Goal: Task Accomplishment & Management: Use online tool/utility

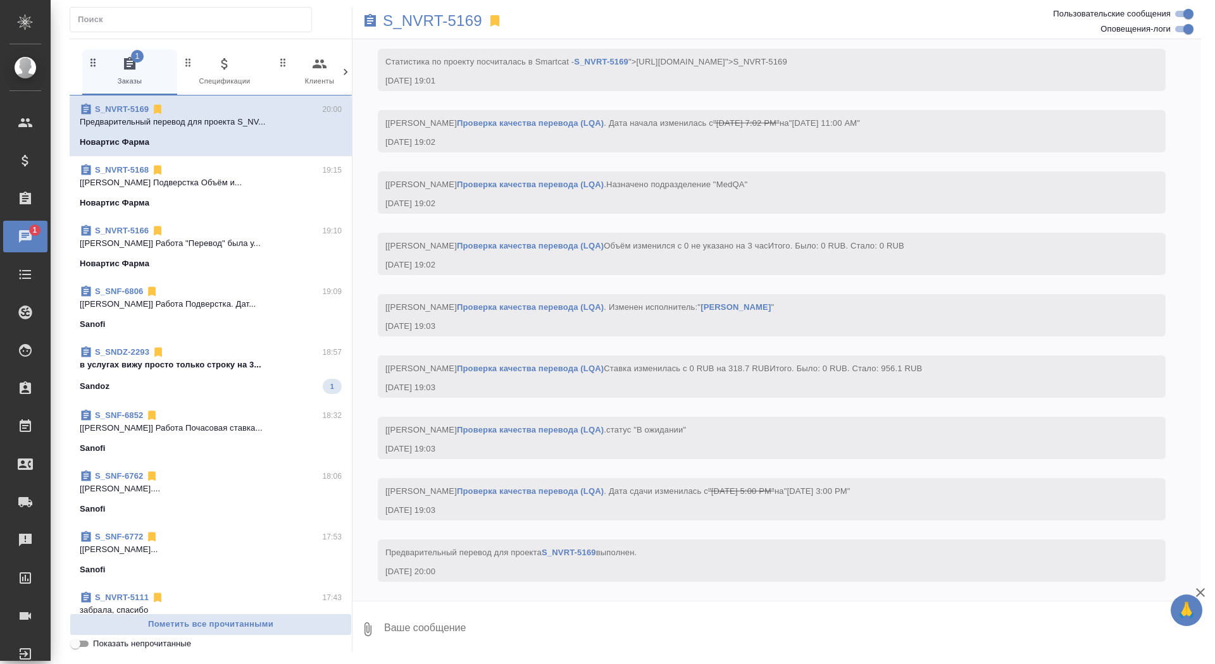
click at [271, 367] on p "в услугах вижу просто только строку на 3..." at bounding box center [211, 365] width 262 height 13
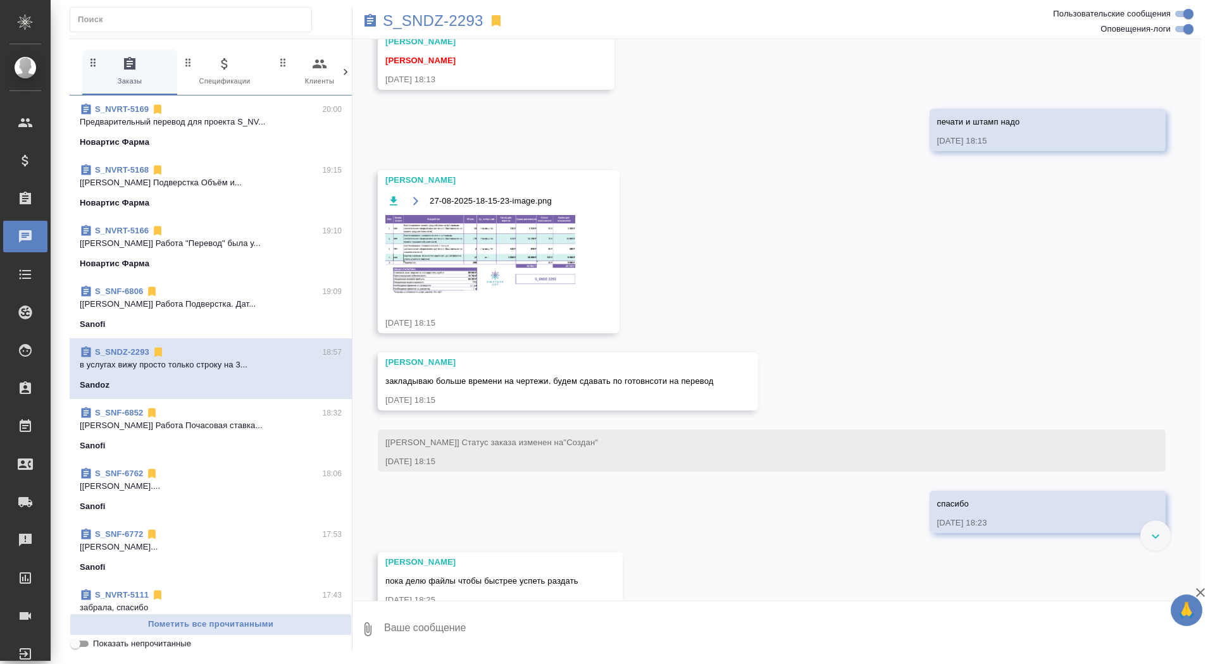
scroll to position [3295, 0]
click at [483, 276] on img at bounding box center [480, 256] width 190 height 80
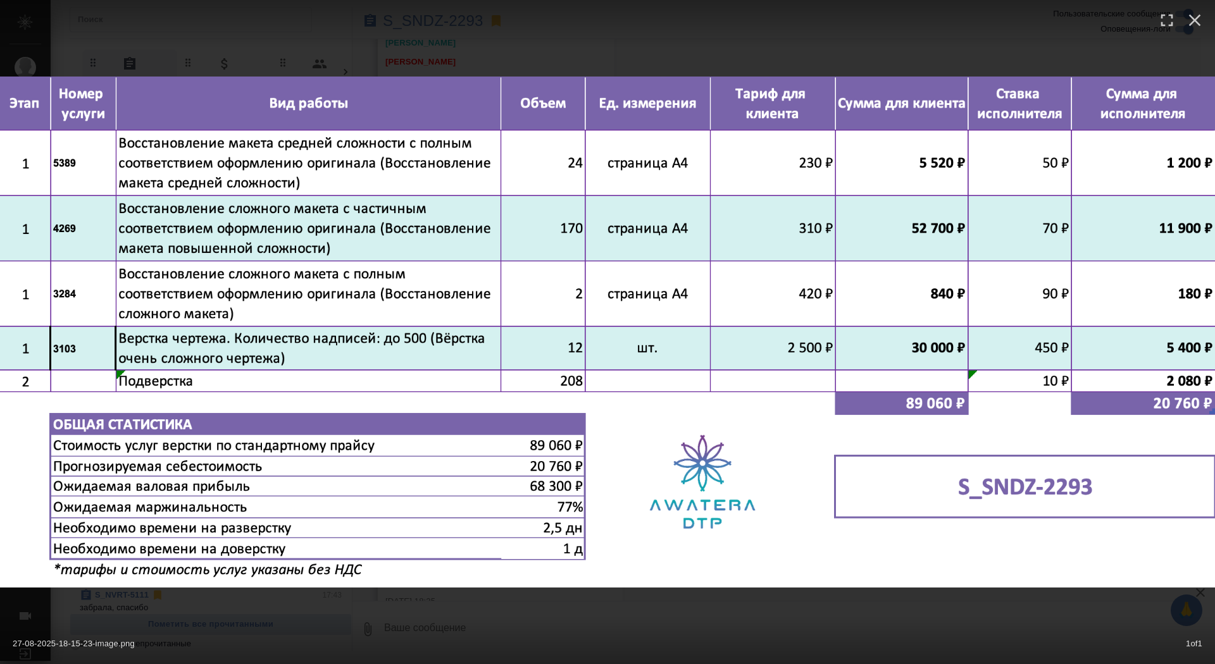
click at [367, 618] on div "27-08-2025-18-15-23-image.png 1 of 1" at bounding box center [607, 640] width 1215 height 47
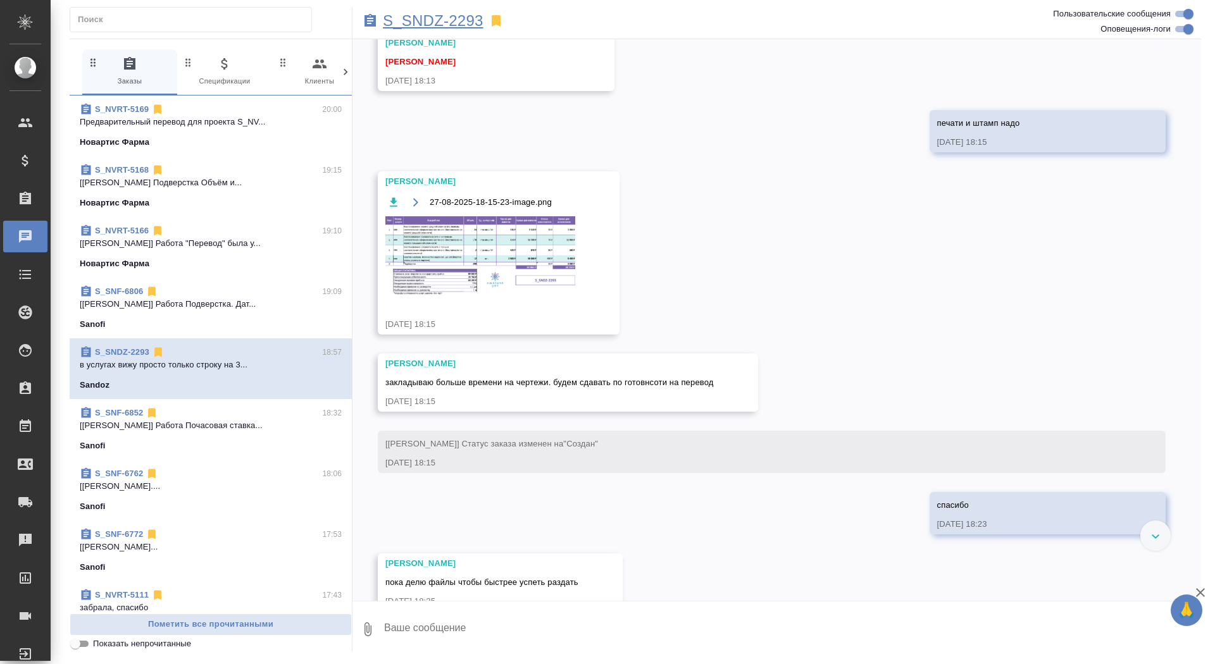
click at [416, 19] on p "S_SNDZ-2293" at bounding box center [433, 21] width 101 height 13
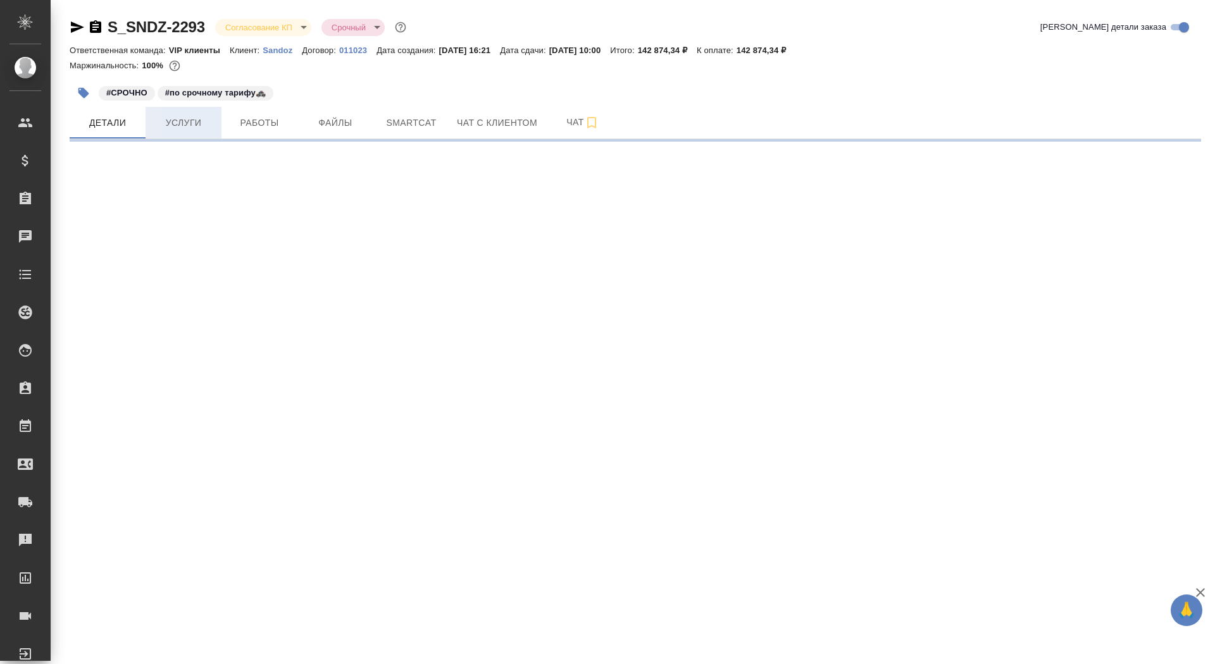
click at [202, 116] on span "Услуги" at bounding box center [183, 123] width 61 height 16
select select "RU"
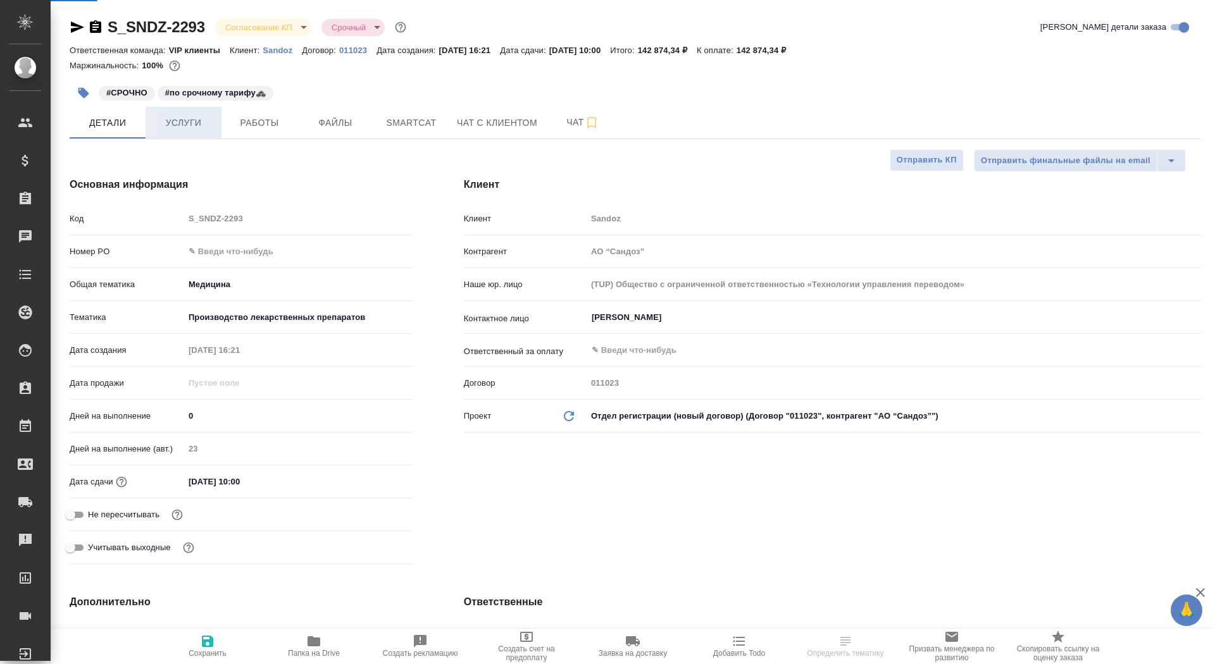
type textarea "x"
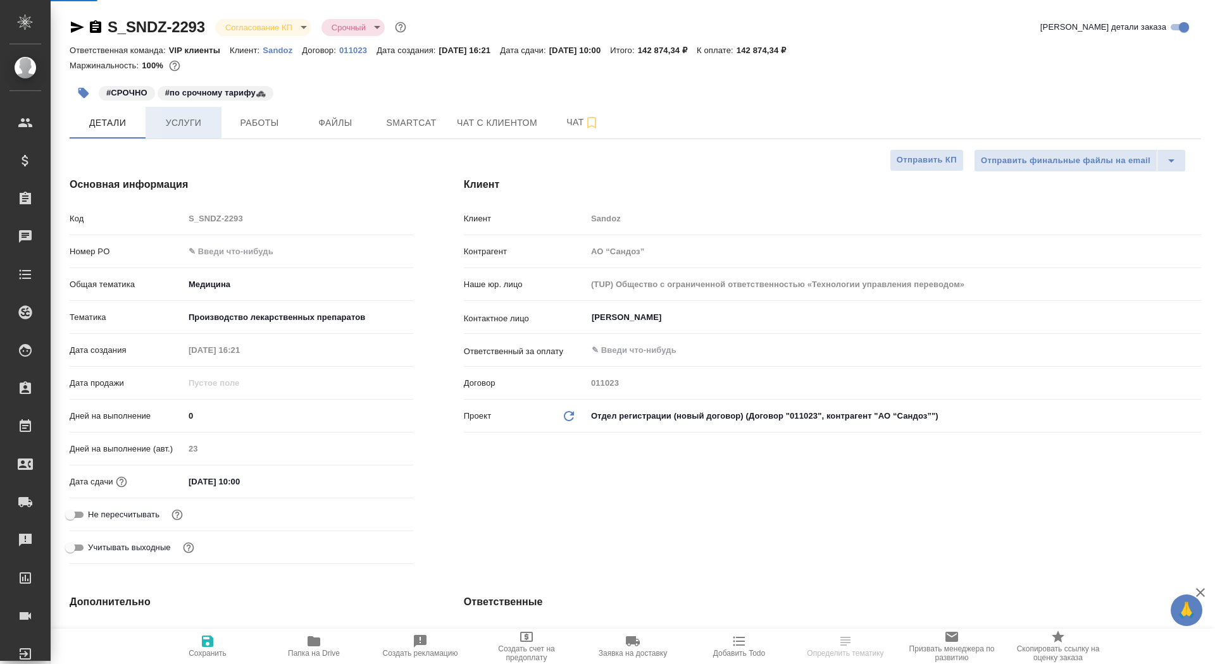
type textarea "x"
type input "[PERSON_NAME]"
type input "Комаров Роман"
type textarea "x"
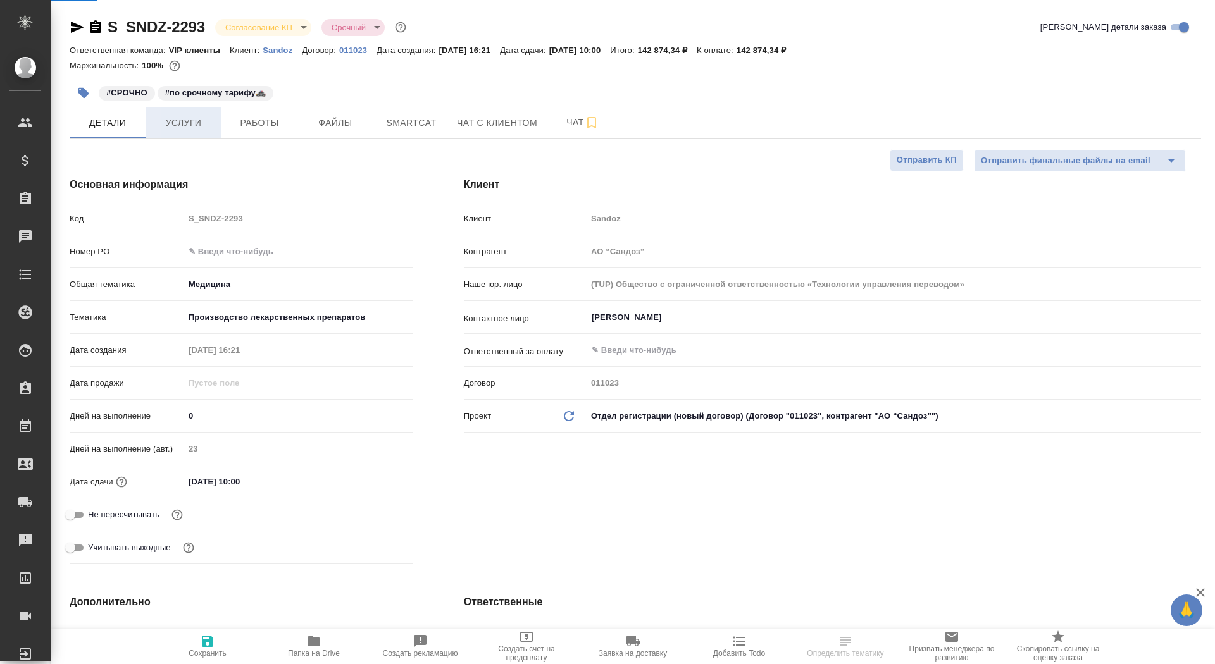
type textarea "x"
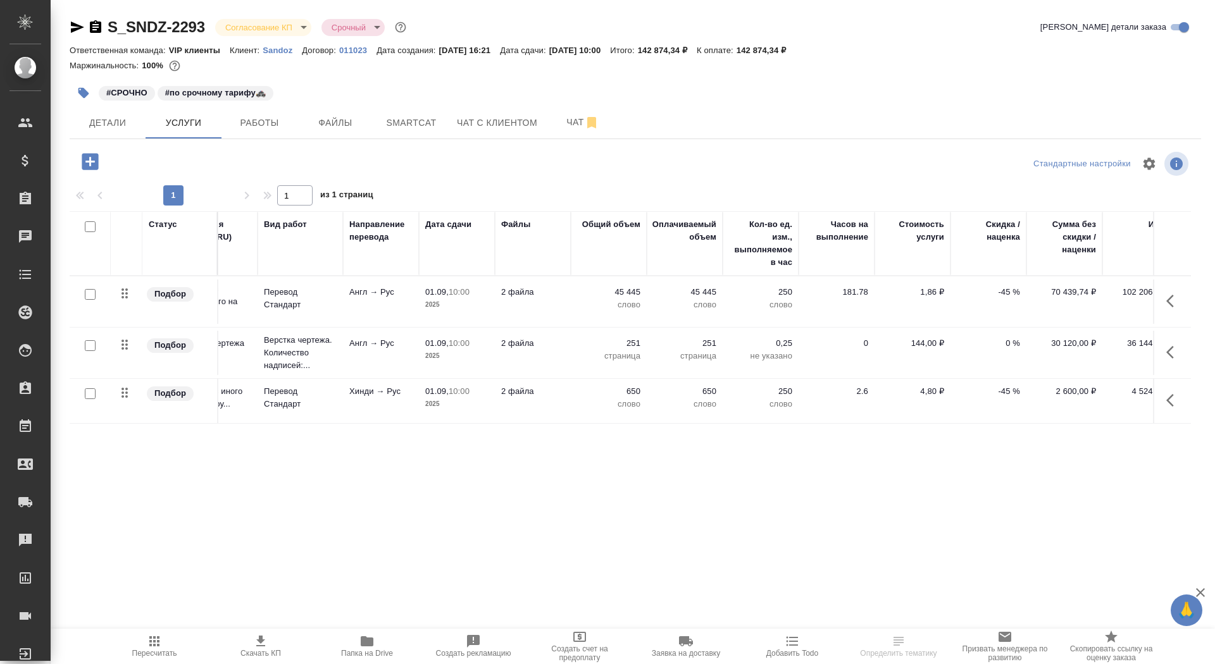
scroll to position [0, 71]
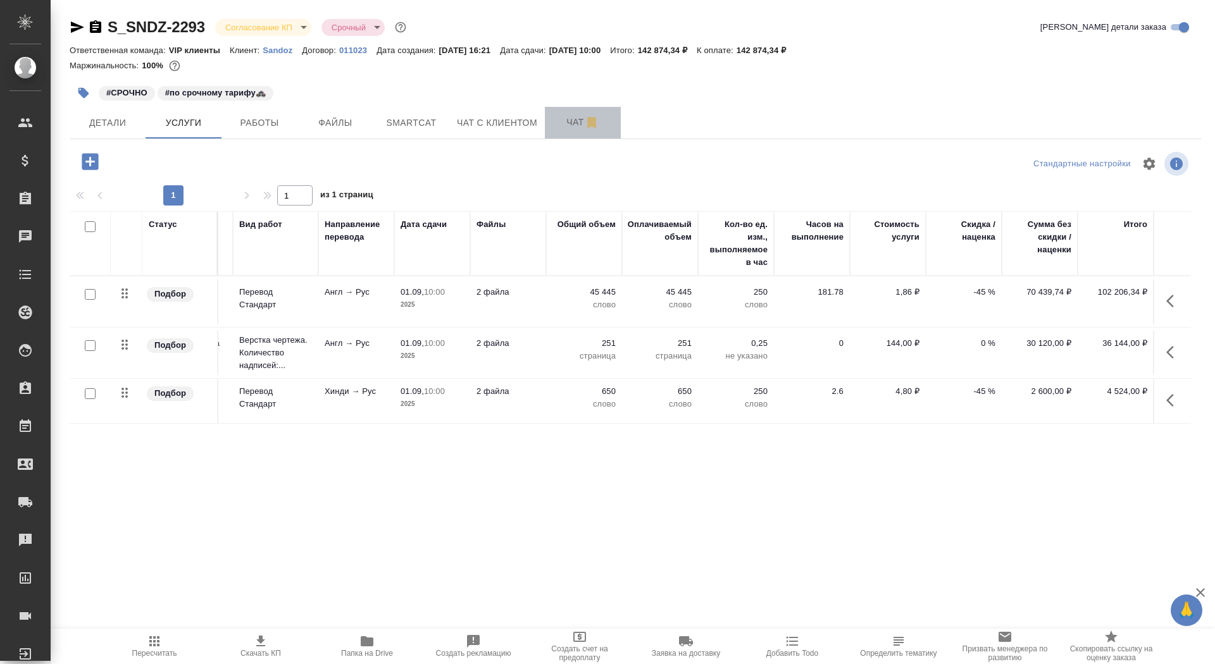
click at [565, 127] on span "Чат" at bounding box center [582, 122] width 61 height 16
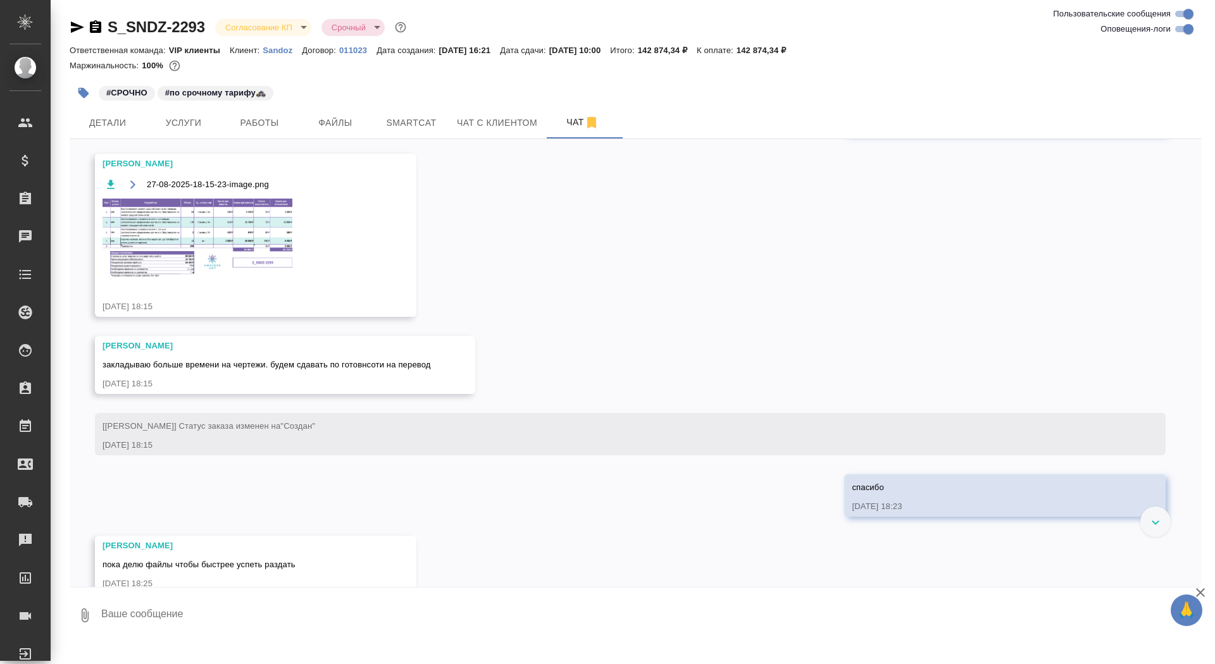
scroll to position [3345, 0]
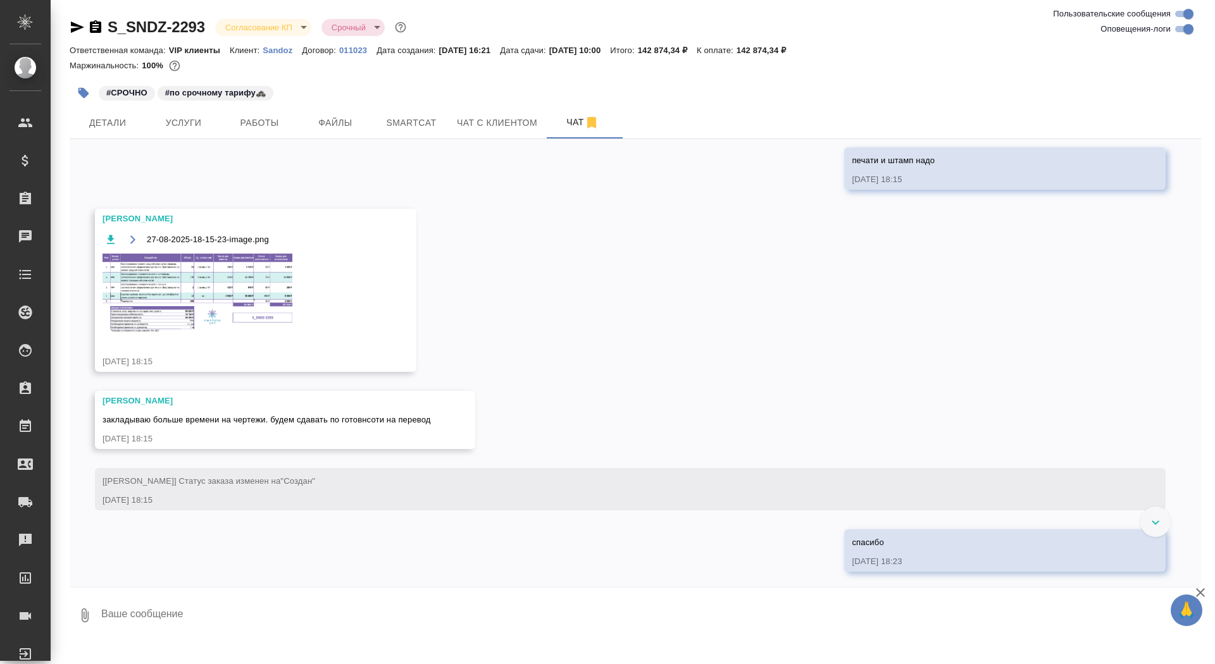
click at [226, 309] on img at bounding box center [197, 294] width 190 height 80
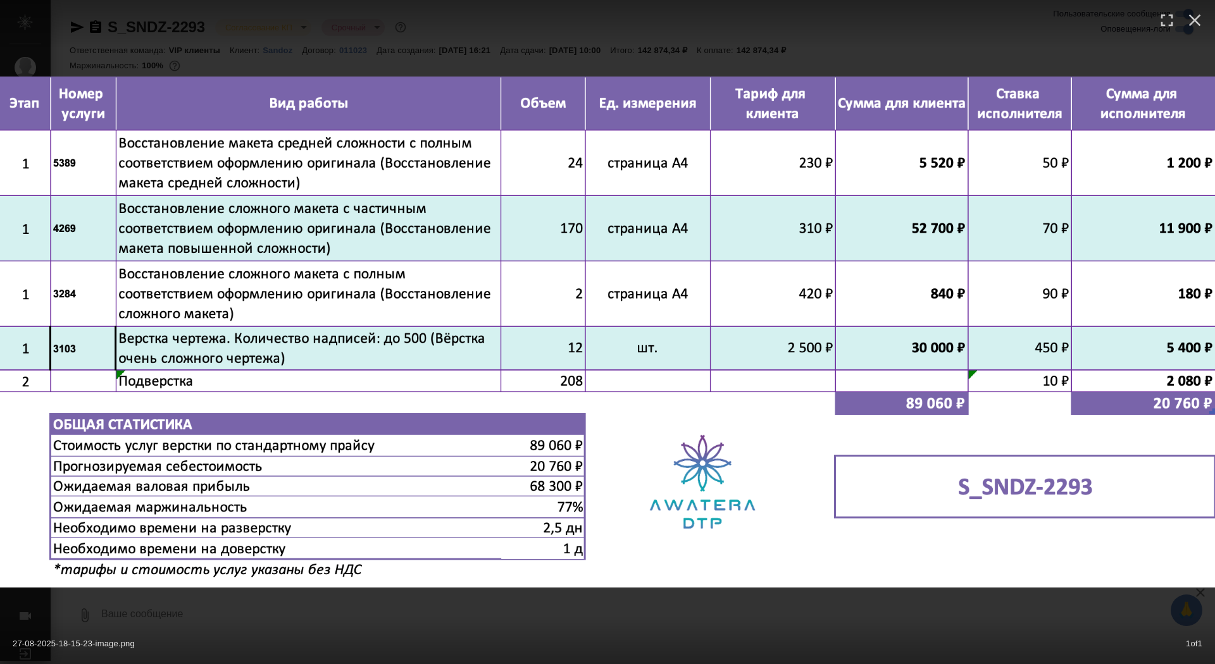
click at [409, 18] on div at bounding box center [607, 23] width 1215 height 47
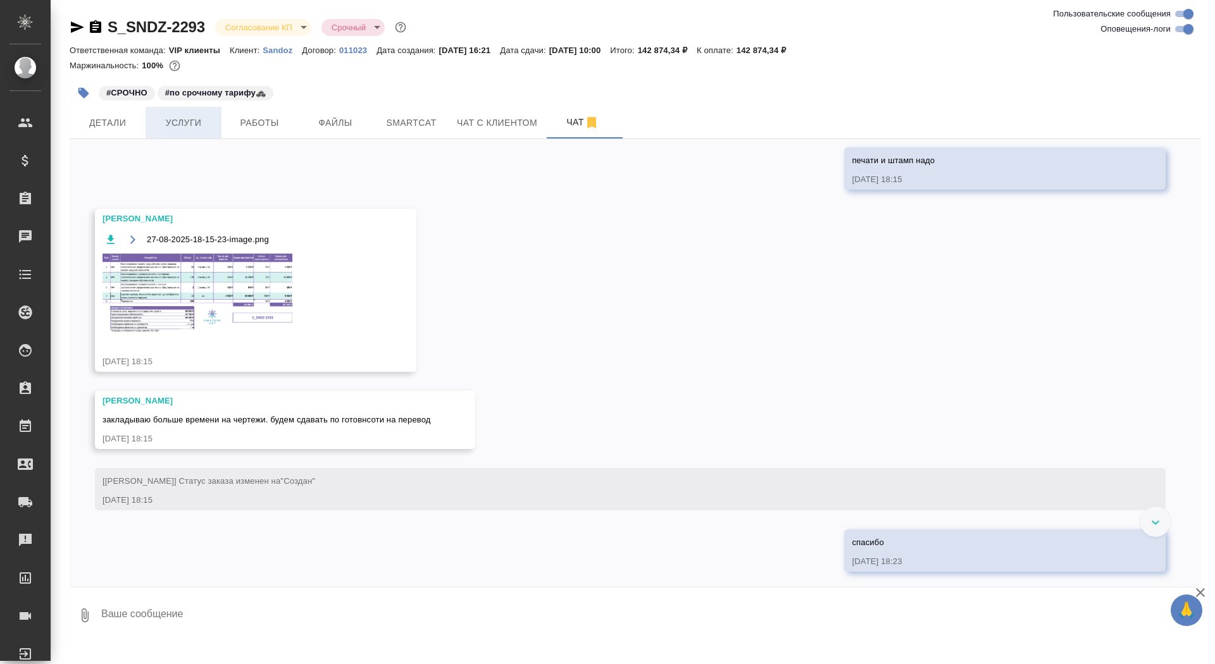
click at [180, 127] on span "Услуги" at bounding box center [183, 123] width 61 height 16
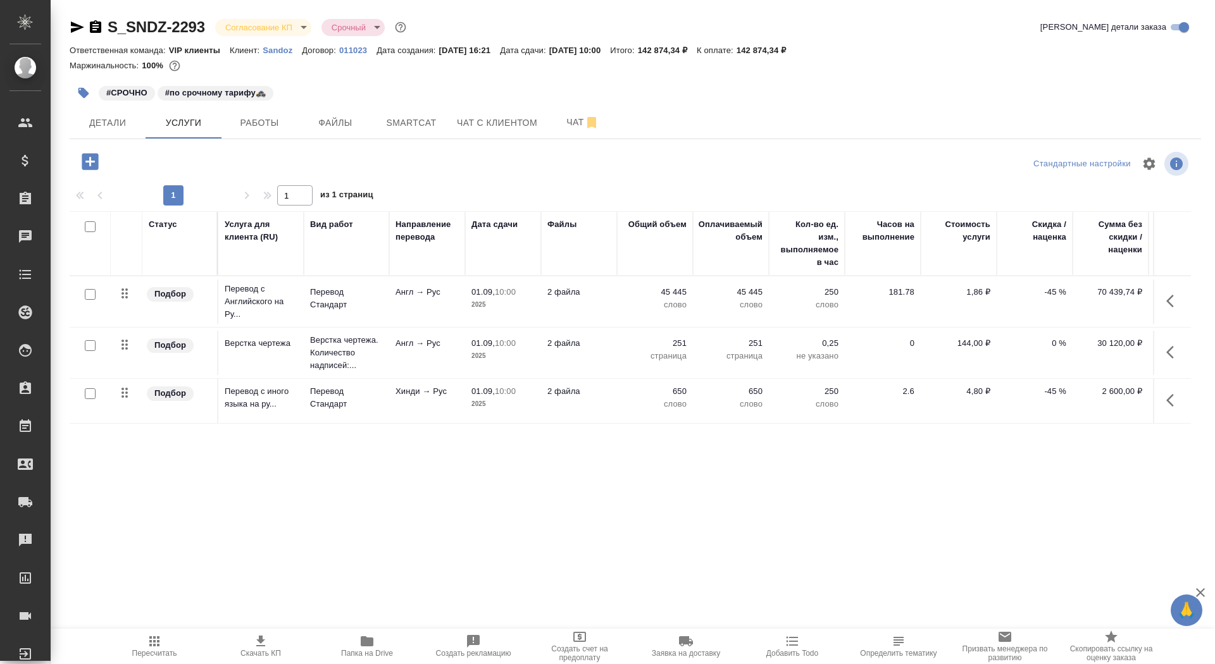
click at [422, 341] on p "Англ → Рус" at bounding box center [426, 343] width 63 height 13
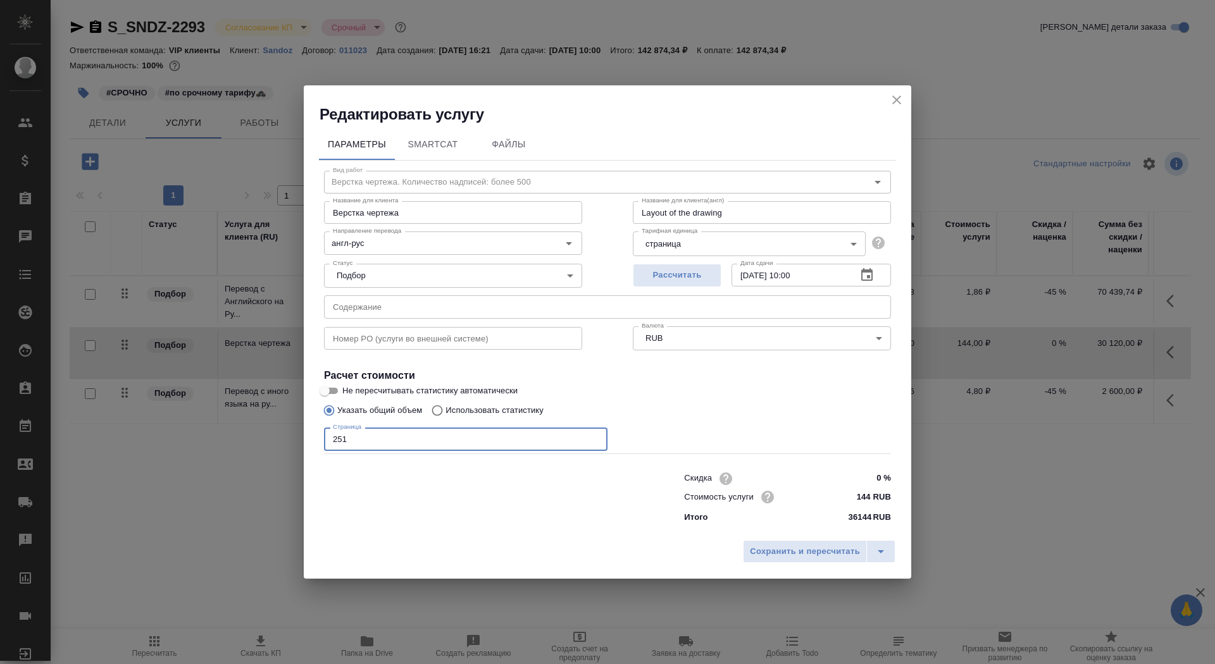
drag, startPoint x: 402, startPoint y: 443, endPoint x: 292, endPoint y: 438, distance: 109.6
click at [292, 438] on div "Редактировать услугу Параметры SmartCat Файлы Вид работ Верстка чертежа. Количе…" at bounding box center [607, 332] width 1215 height 664
type input "374"
click at [789, 548] on span "Сохранить и пересчитать" at bounding box center [805, 552] width 110 height 15
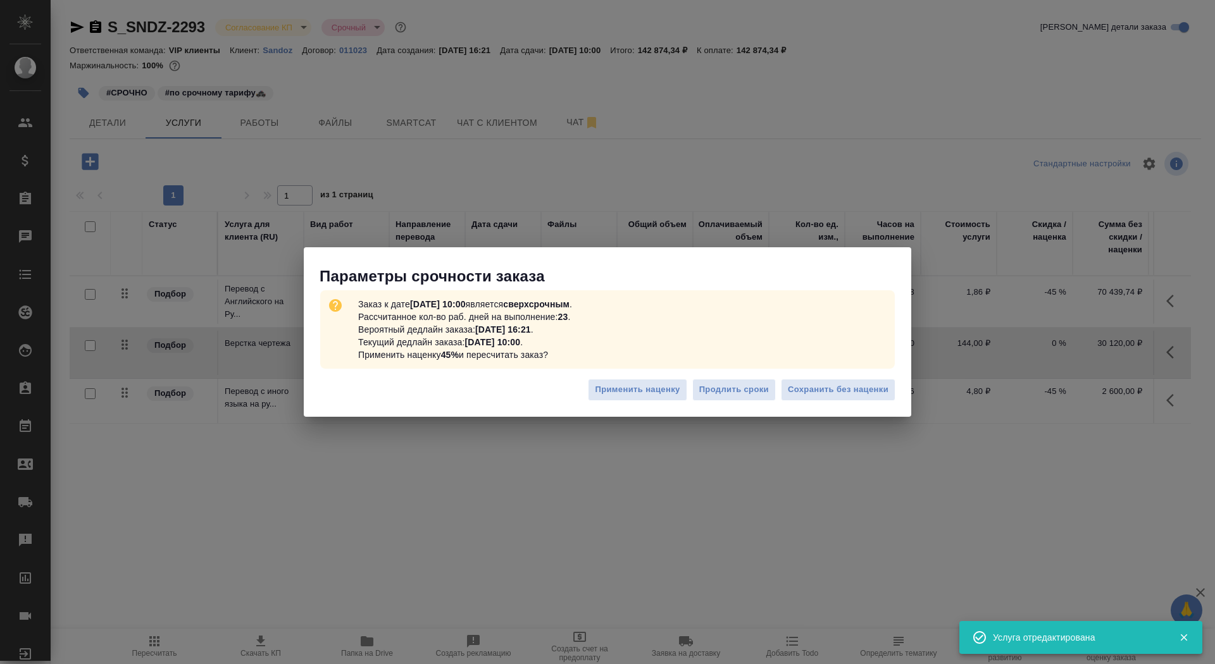
click at [839, 403] on div "Применить наценку Продлить сроки Сохранить без наценки" at bounding box center [607, 395] width 607 height 44
click at [838, 393] on span "Сохранить без наценки" at bounding box center [838, 390] width 101 height 15
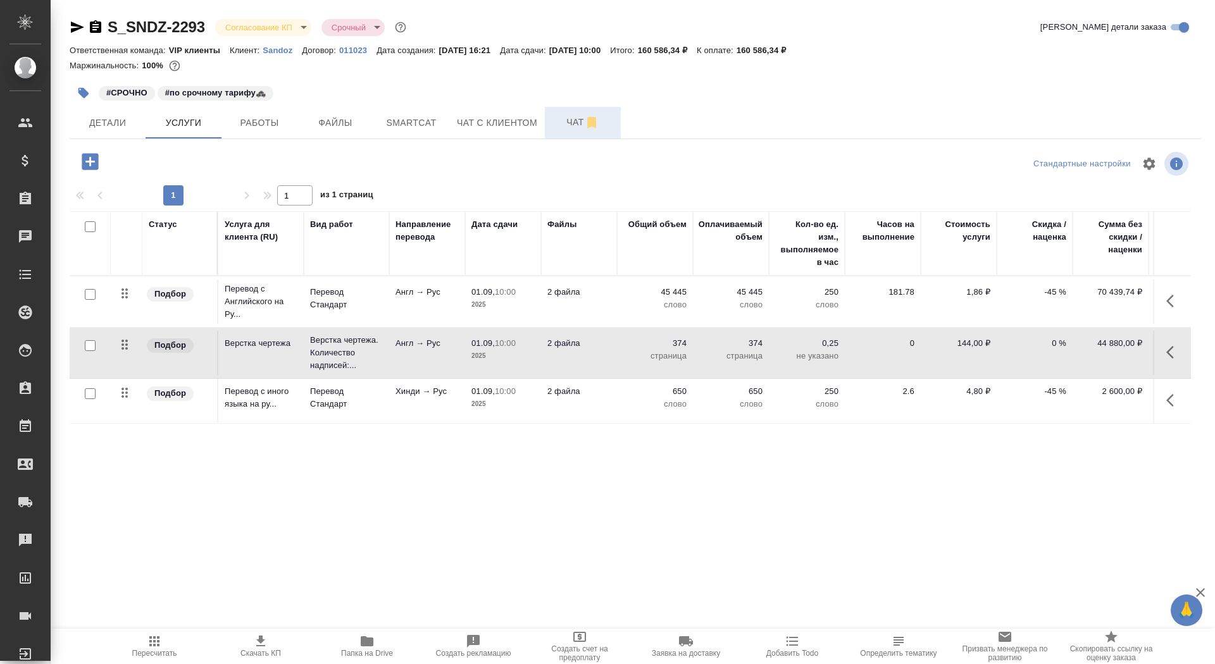
click at [563, 132] on button "Чат" at bounding box center [583, 123] width 76 height 32
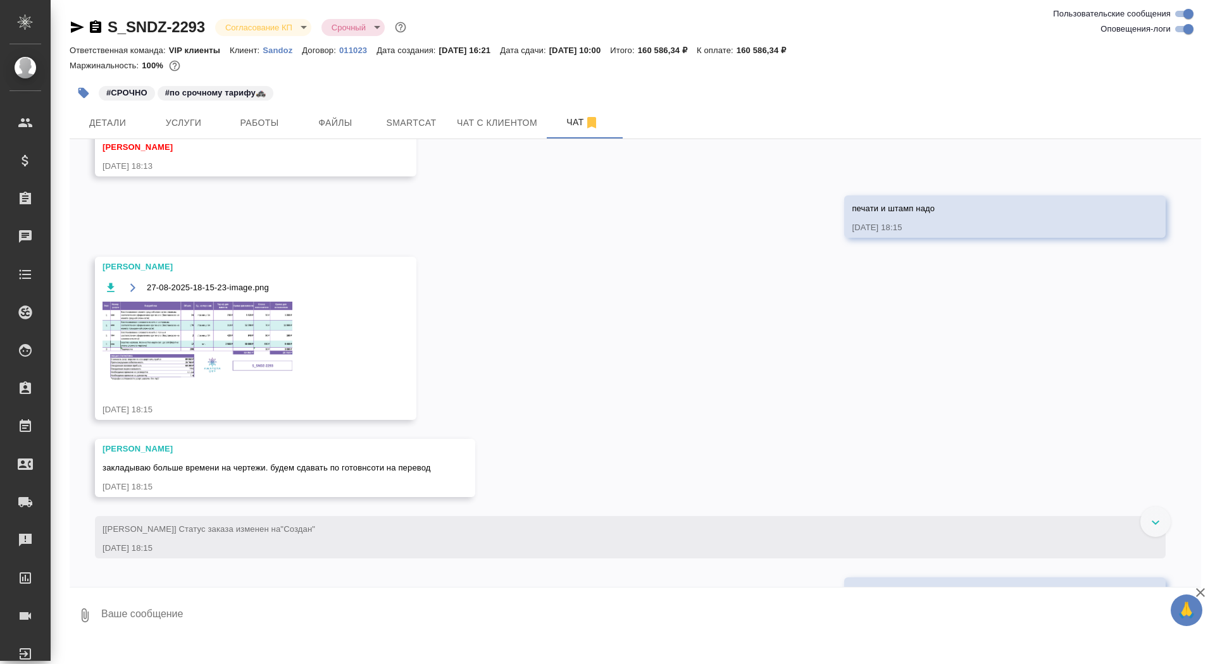
scroll to position [3255, 0]
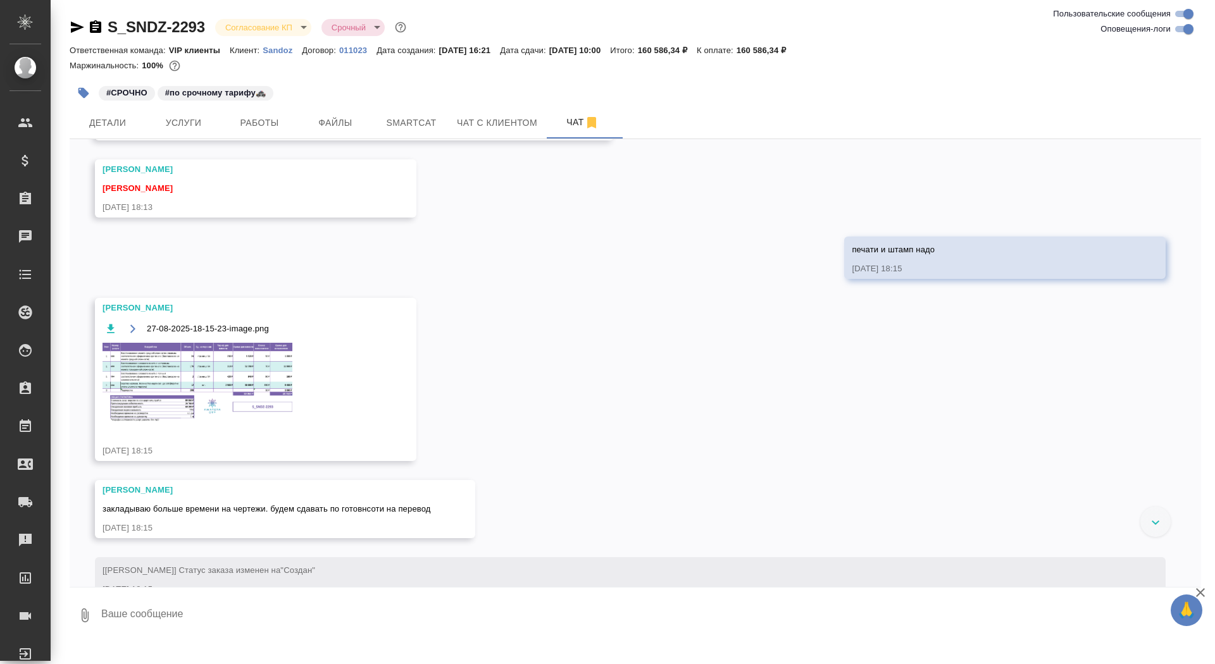
click at [221, 385] on img at bounding box center [197, 383] width 190 height 80
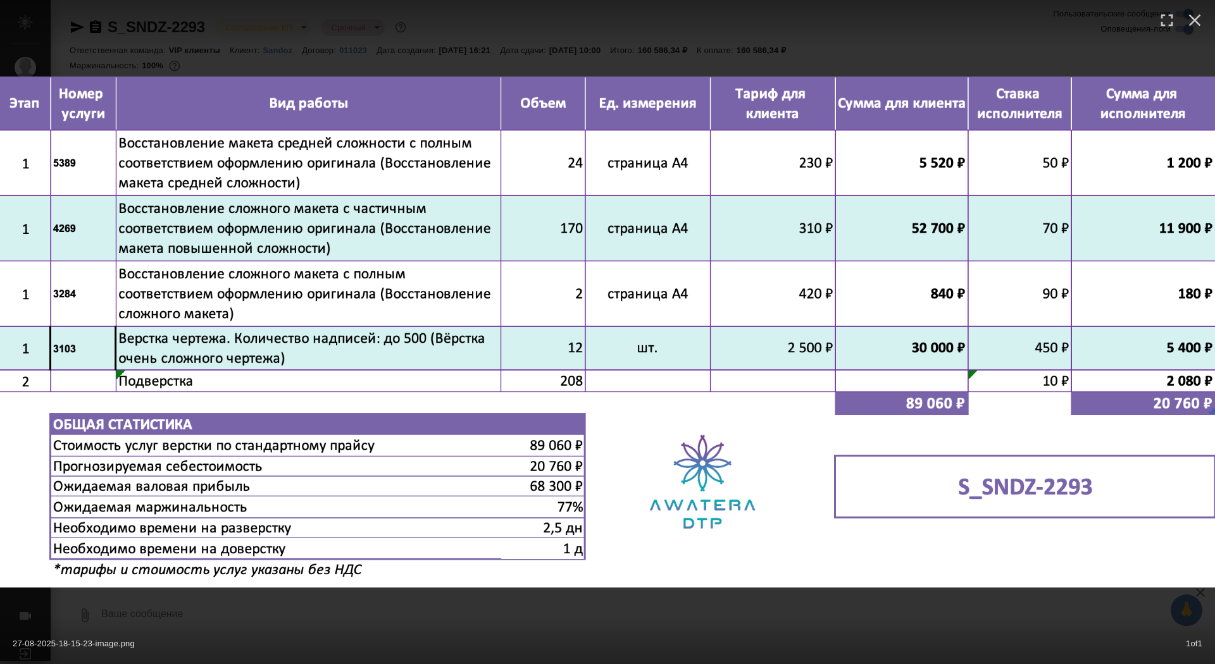
click at [118, 47] on div "27-08-2025-18-15-23-image.png 1 of 1" at bounding box center [607, 332] width 1215 height 664
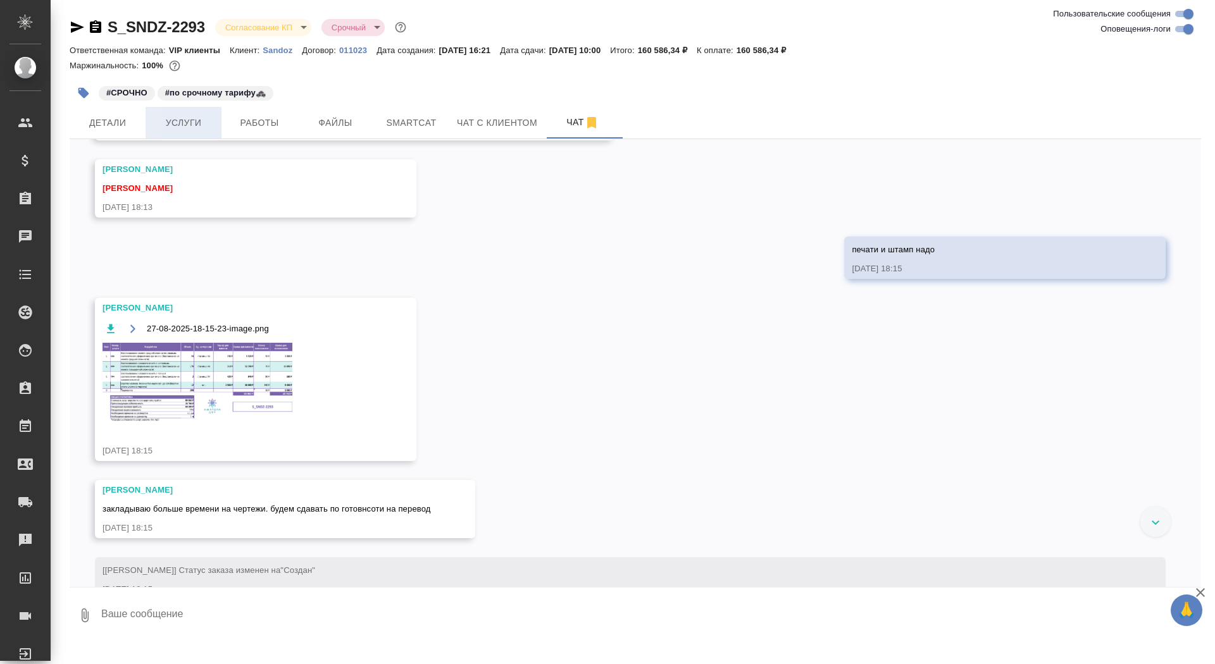
click at [201, 124] on span "Услуги" at bounding box center [183, 123] width 61 height 16
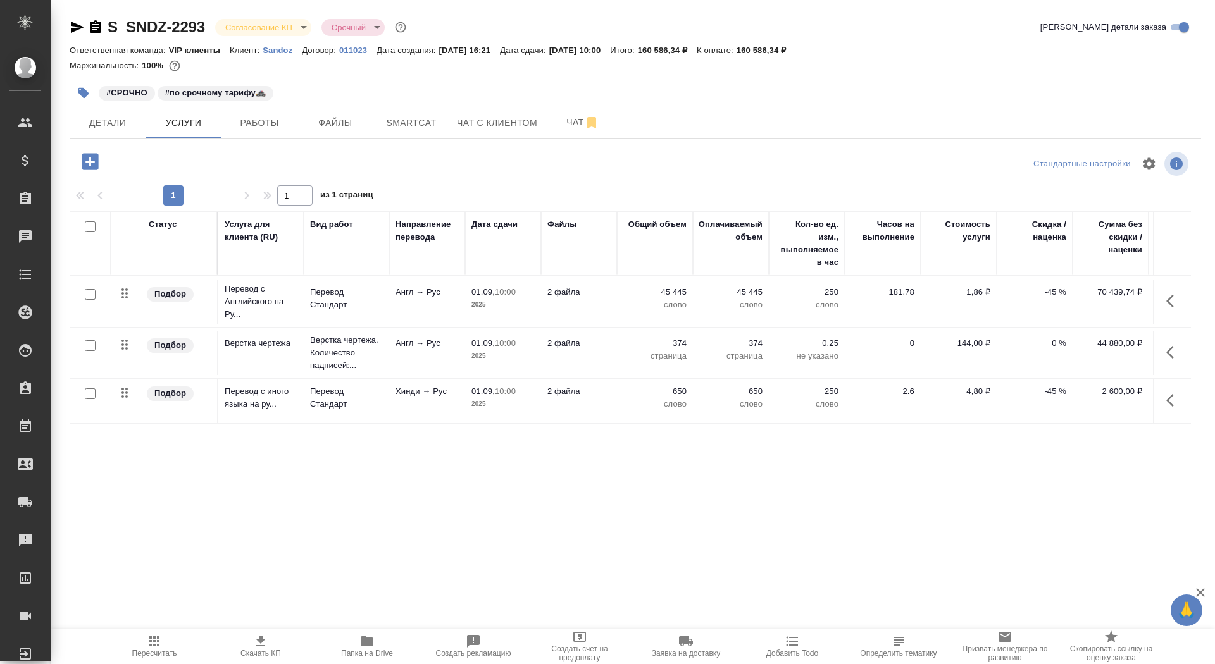
click at [510, 352] on p "2025" at bounding box center [502, 356] width 63 height 13
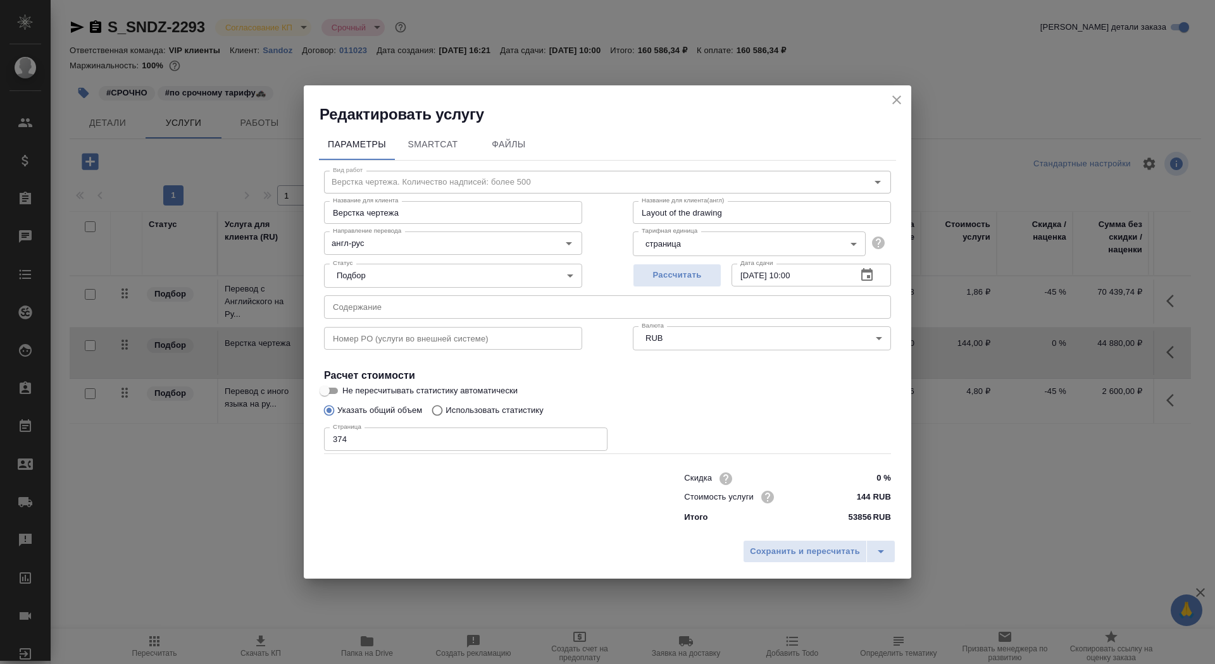
click at [733, 241] on body "🙏 .cls-1 fill:#fff; AWATERA Saydasheva Dilyara Клиенты Спецификации Заказы 0 Ча…" at bounding box center [607, 332] width 1215 height 664
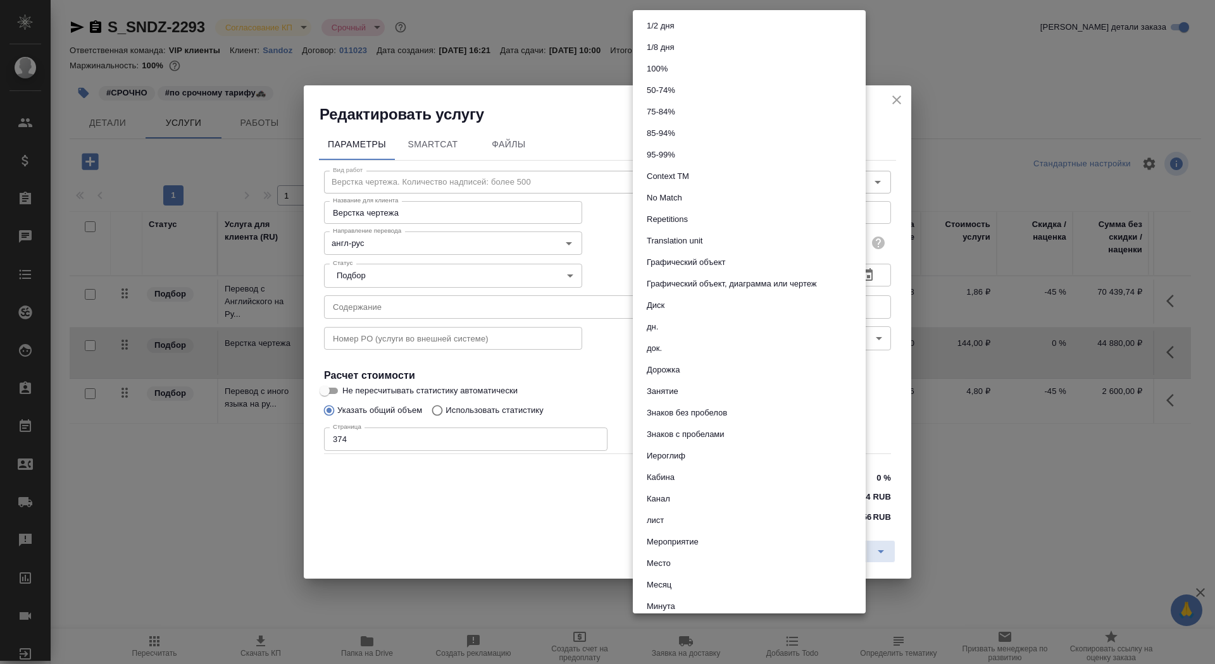
scroll to position [482, 0]
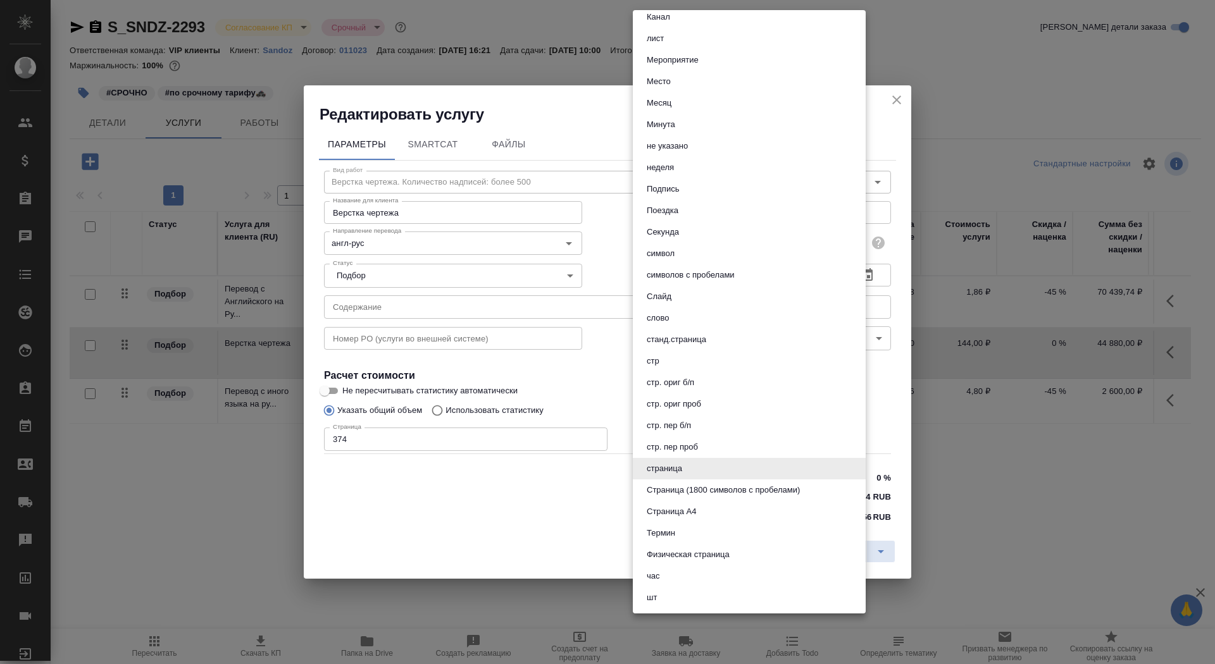
click at [709, 505] on li "Страница А4" at bounding box center [749, 512] width 233 height 22
type input "5f036ec4e16dec2d6b59c8ff"
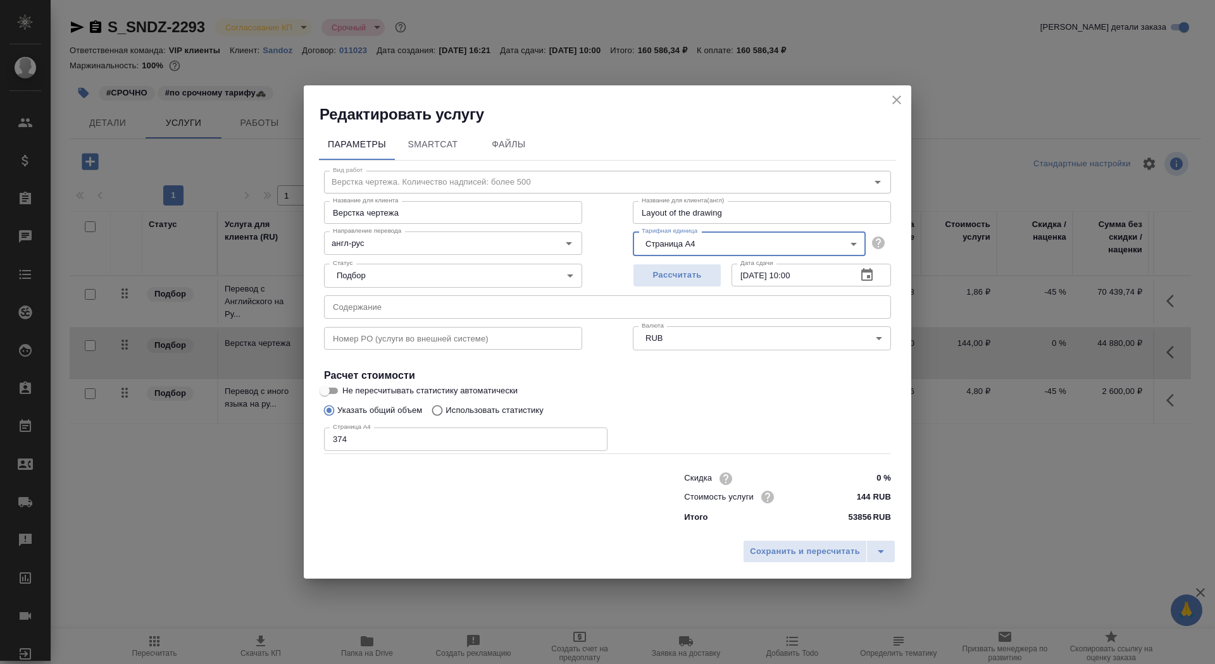
click at [384, 443] on input "374" at bounding box center [465, 439] width 283 height 23
type input "384"
click at [796, 547] on span "Сохранить и пересчитать" at bounding box center [805, 552] width 110 height 15
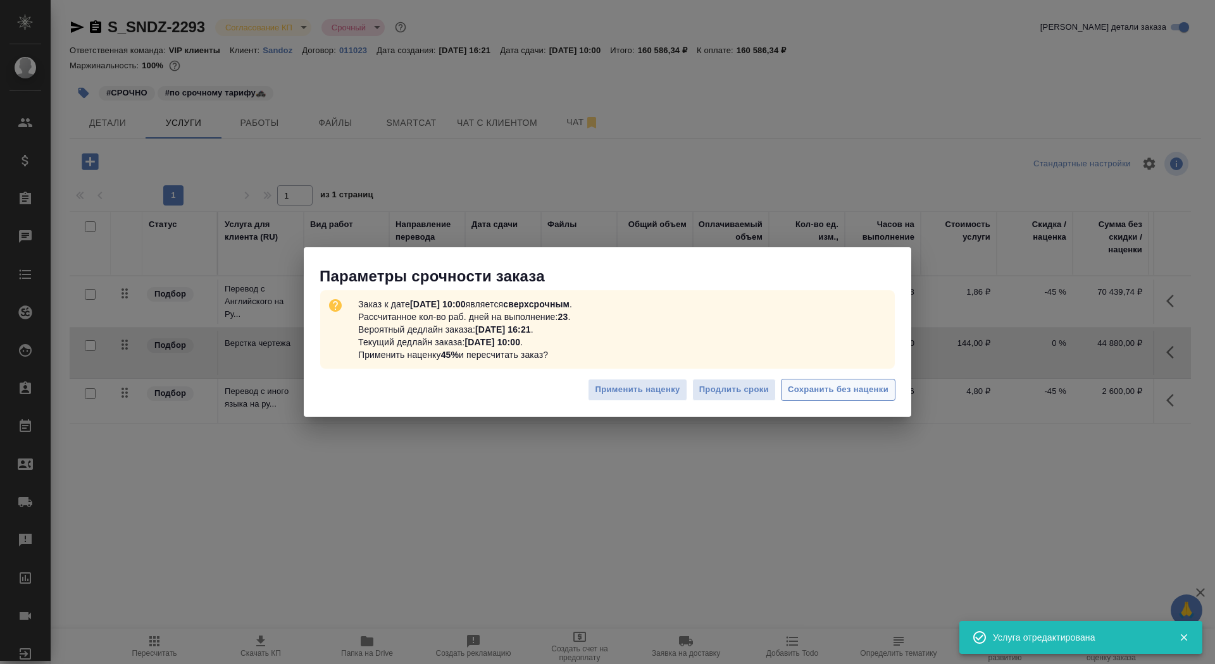
click at [835, 387] on span "Сохранить без наценки" at bounding box center [838, 390] width 101 height 15
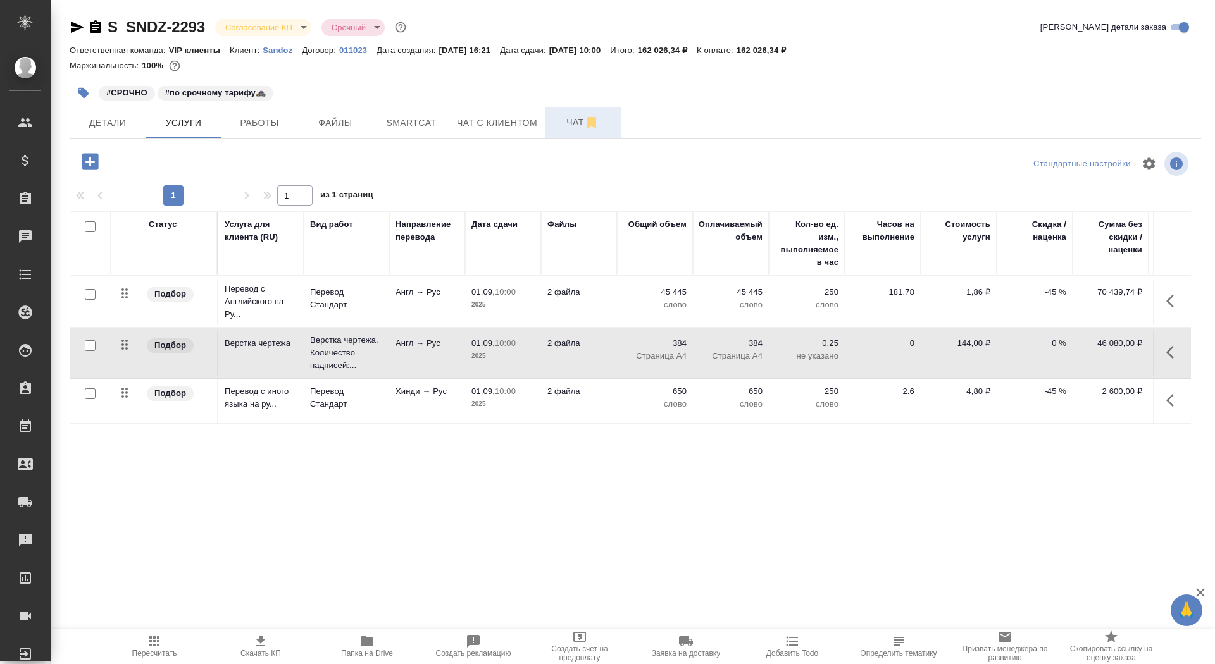
click at [567, 130] on button "Чат" at bounding box center [583, 123] width 76 height 32
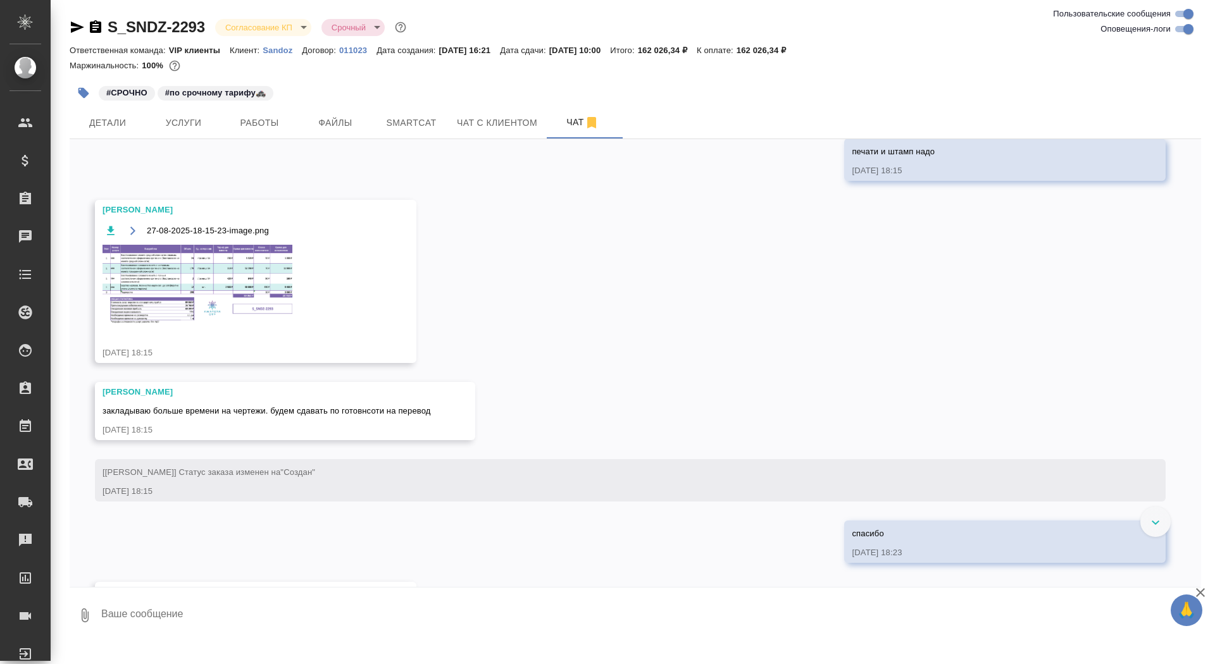
scroll to position [3272, 0]
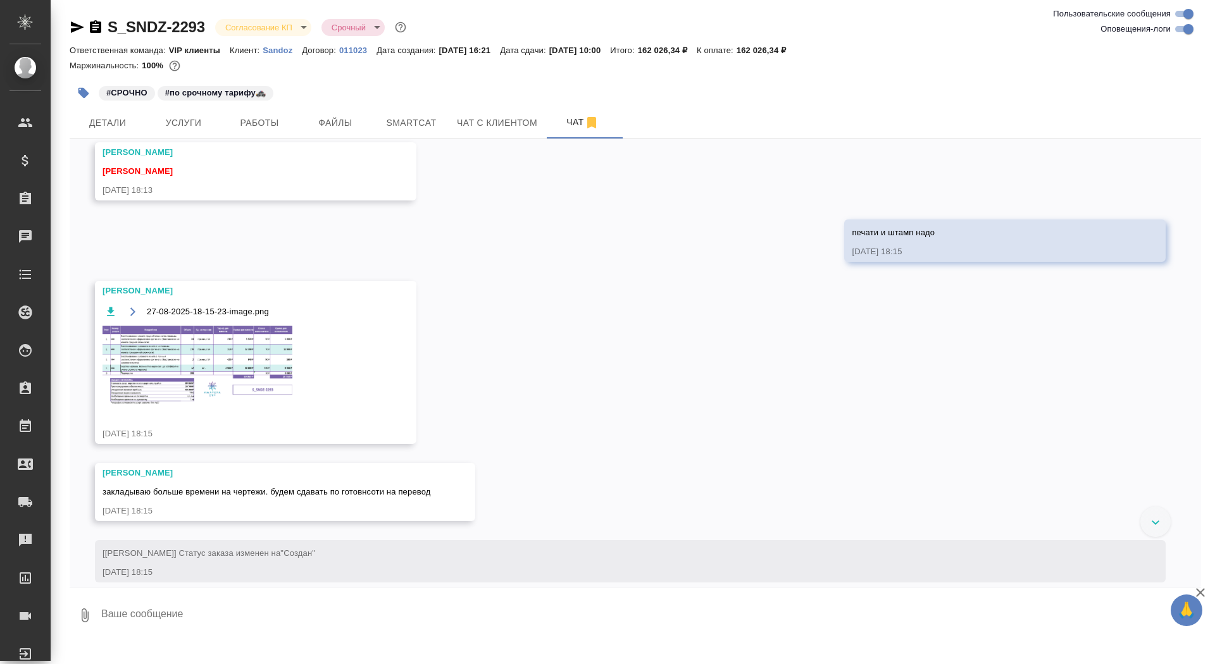
click at [256, 319] on div "27-08-2025-18-15-23-image.png" at bounding box center [236, 312] width 269 height 16
click at [249, 361] on img at bounding box center [197, 366] width 190 height 80
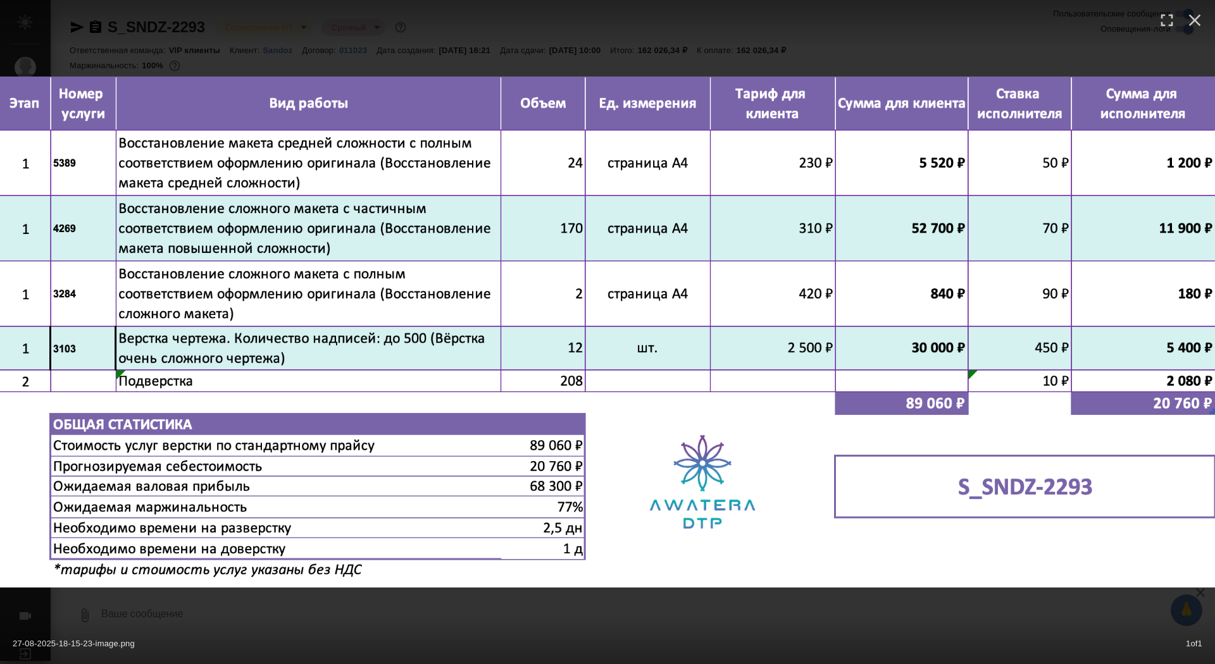
click at [432, 27] on div at bounding box center [607, 23] width 1215 height 47
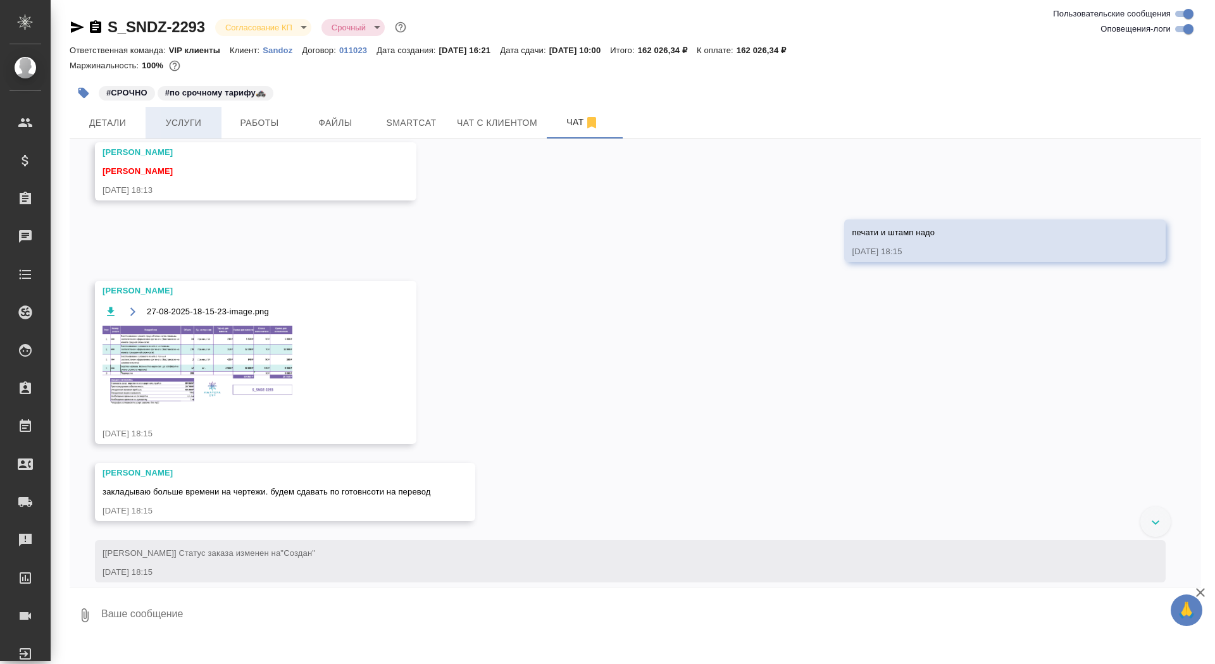
click at [189, 129] on span "Услуги" at bounding box center [183, 123] width 61 height 16
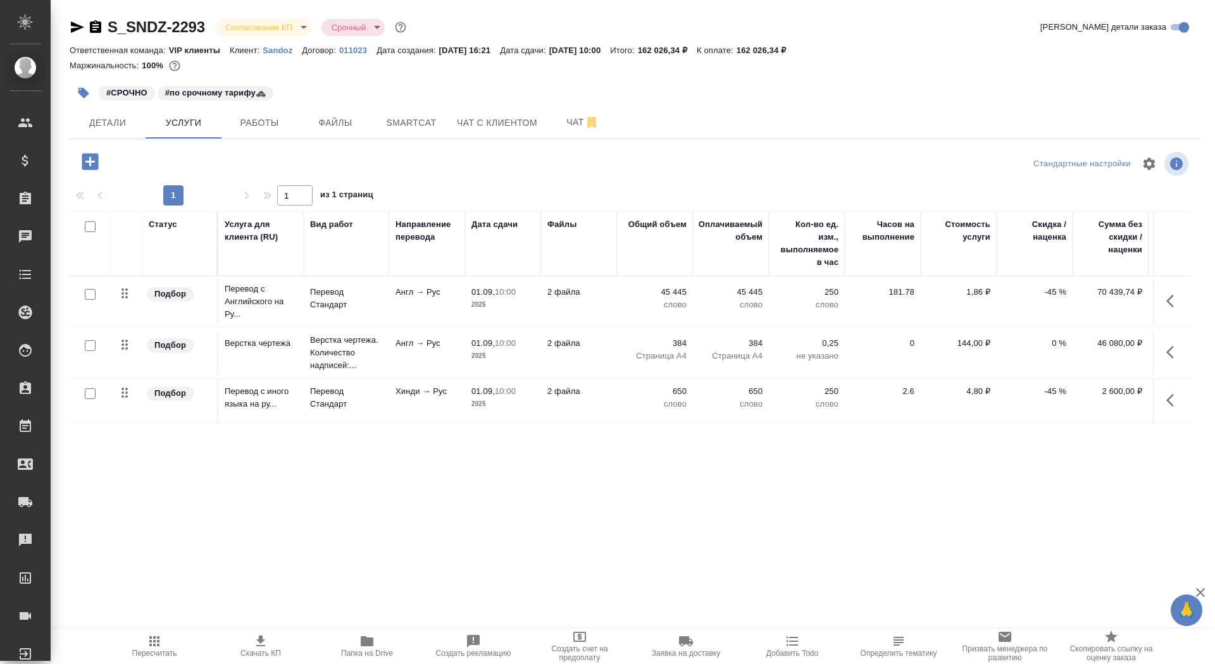
click at [488, 344] on p "01.09," at bounding box center [482, 342] width 23 height 9
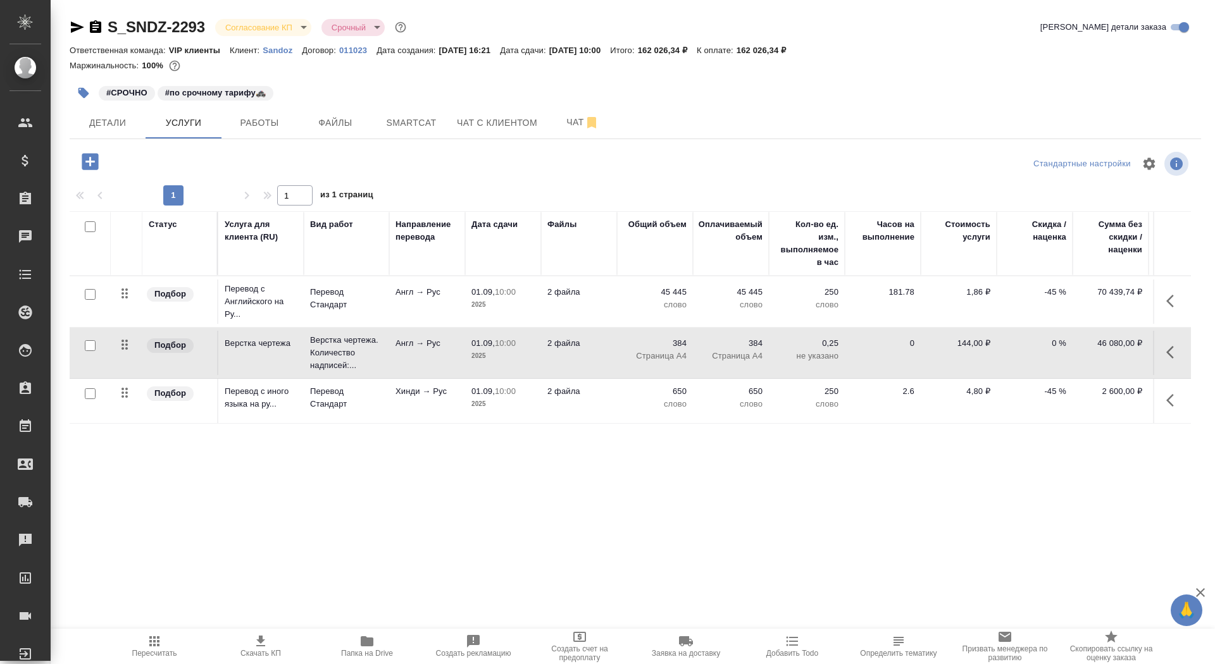
click at [488, 344] on p "01.09," at bounding box center [482, 342] width 23 height 9
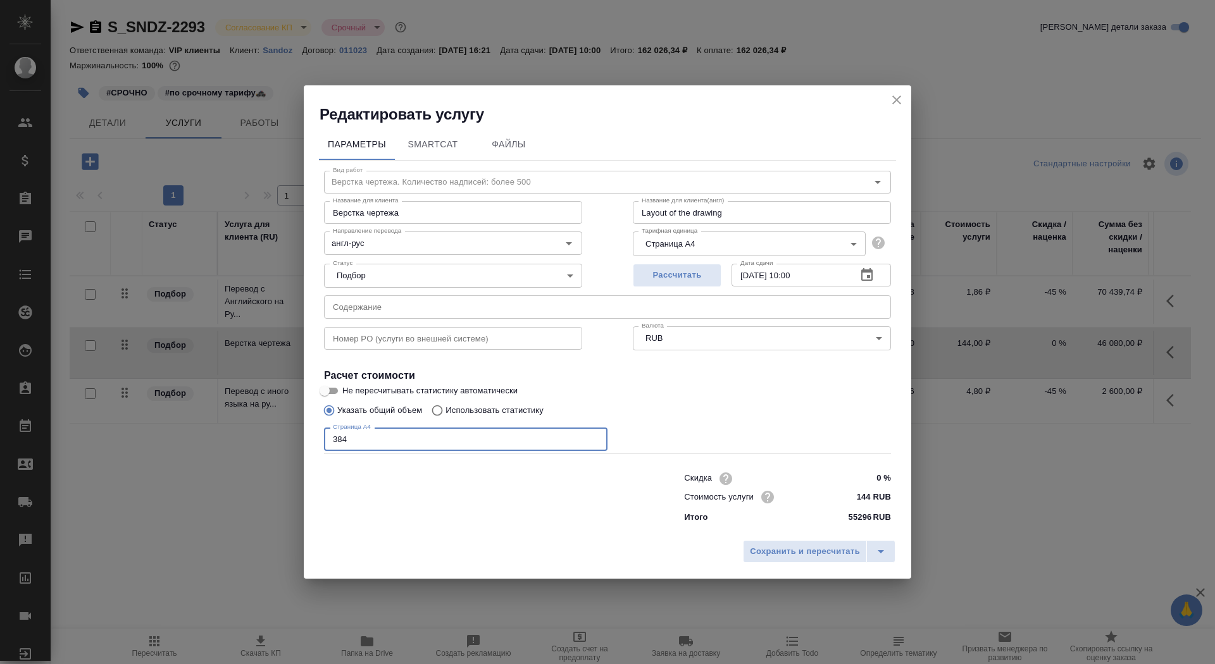
click at [385, 440] on input "384" at bounding box center [465, 439] width 283 height 23
type input "390"
click at [824, 544] on button "Сохранить и пересчитать" at bounding box center [805, 551] width 124 height 23
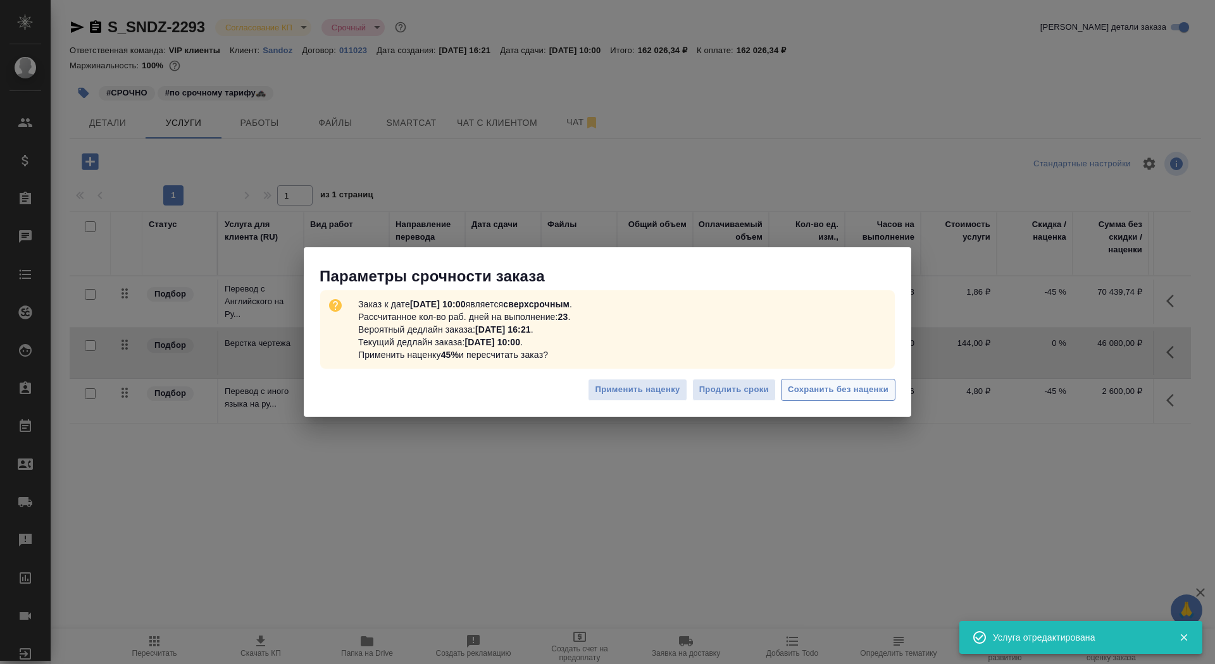
click at [786, 393] on button "Сохранить без наценки" at bounding box center [838, 390] width 114 height 22
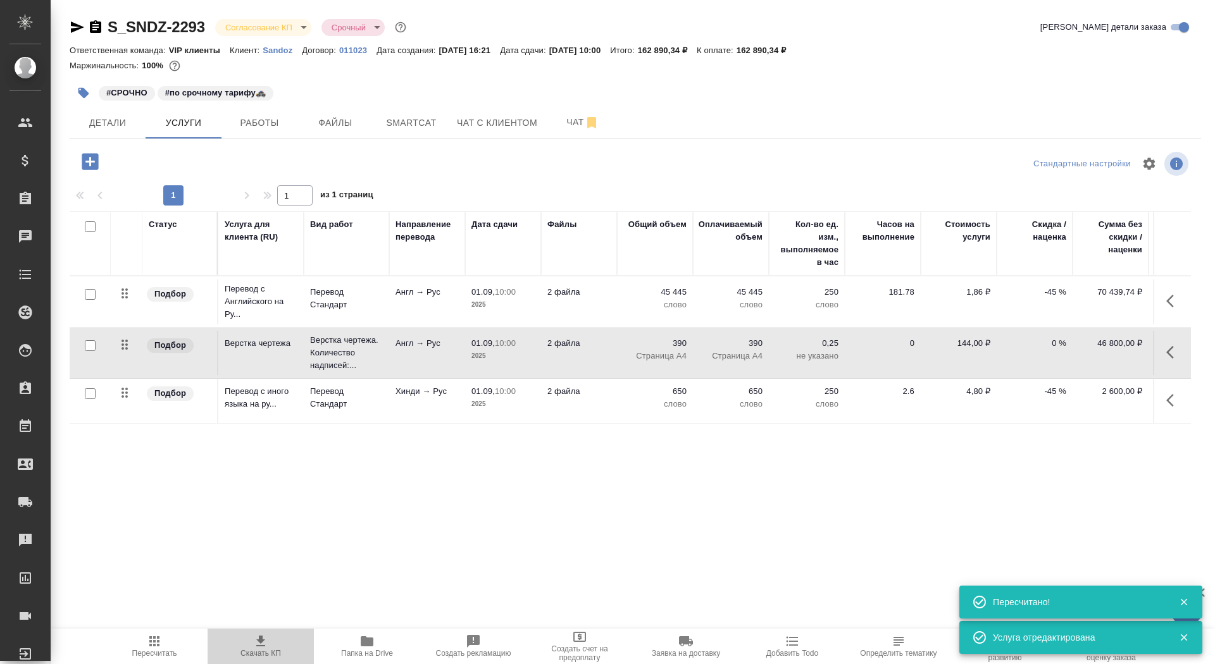
click at [249, 647] on span "Скачать КП" at bounding box center [260, 646] width 91 height 24
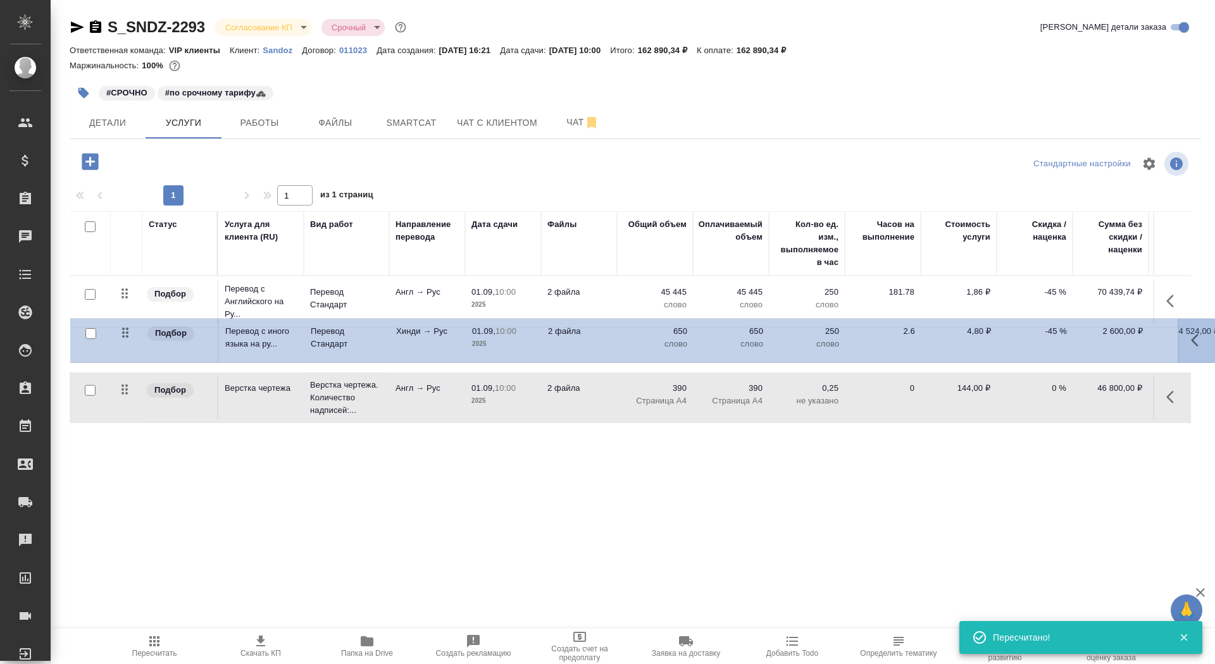
drag, startPoint x: 124, startPoint y: 392, endPoint x: 125, endPoint y: 328, distance: 63.3
click at [125, 328] on table "Статус Услуга для клиента (RU) Вид работ Направление перевода Дата сдачи Файлы …" at bounding box center [666, 317] width 1192 height 213
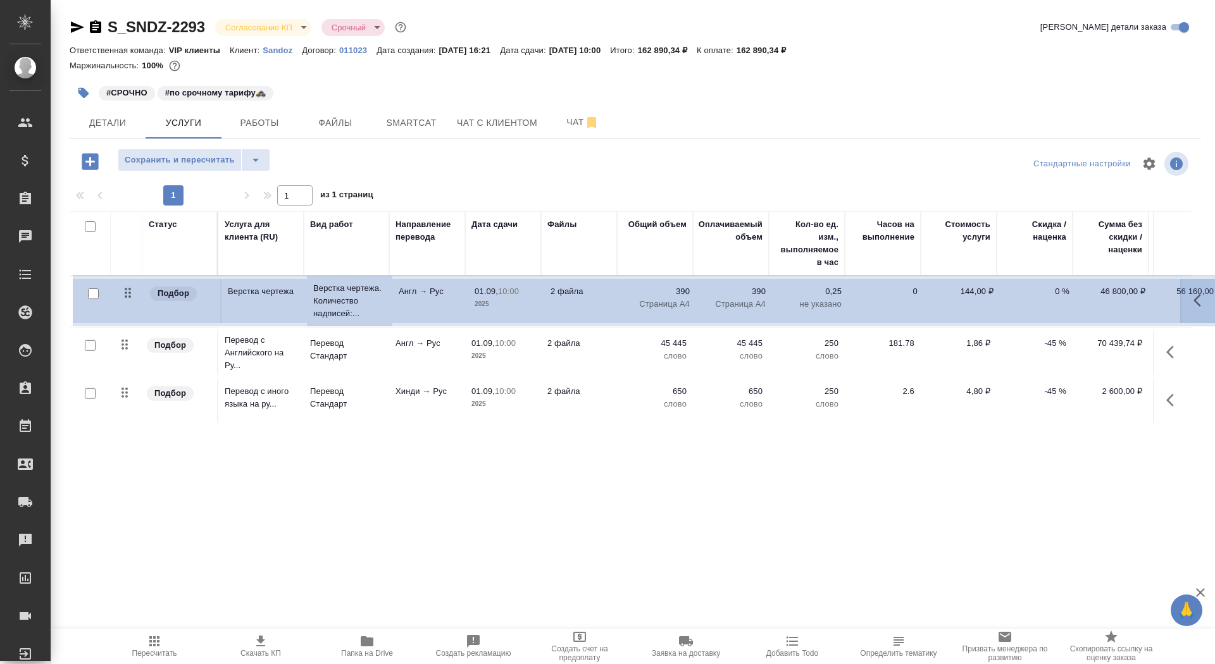
drag, startPoint x: 127, startPoint y: 387, endPoint x: 130, endPoint y: 288, distance: 99.3
click at [130, 287] on table "Статус Услуга для клиента (RU) Вид работ Направление перевода Дата сдачи Файлы …" at bounding box center [666, 317] width 1192 height 213
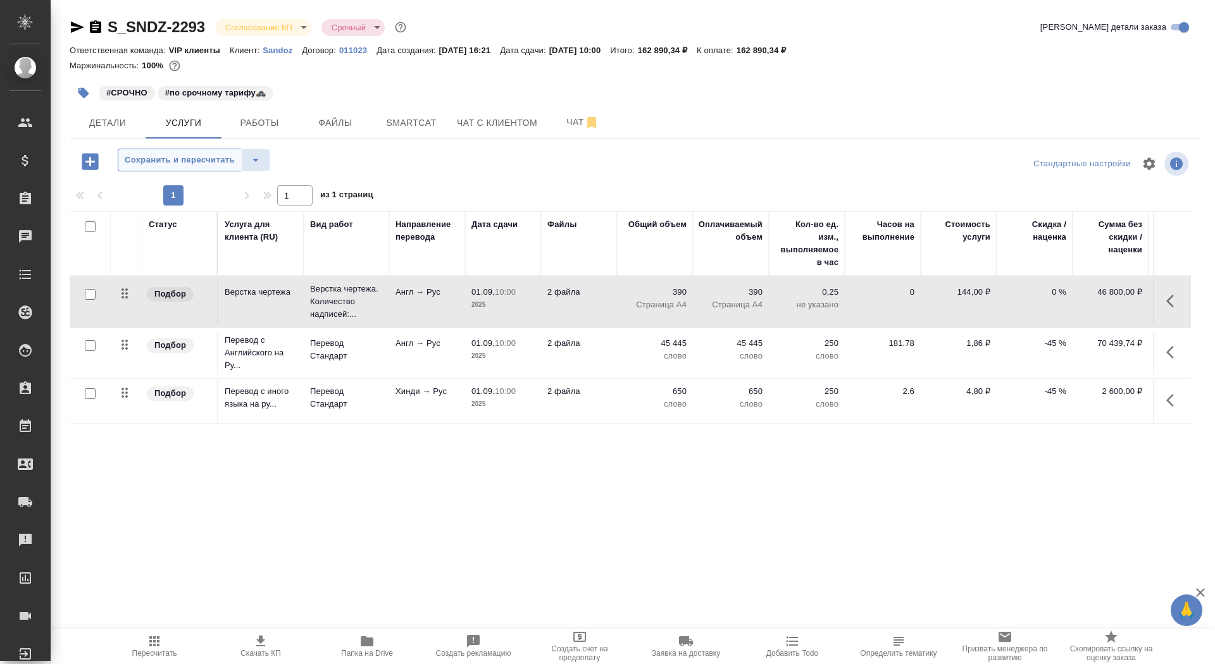
click at [199, 155] on span "Сохранить и пересчитать" at bounding box center [180, 160] width 110 height 15
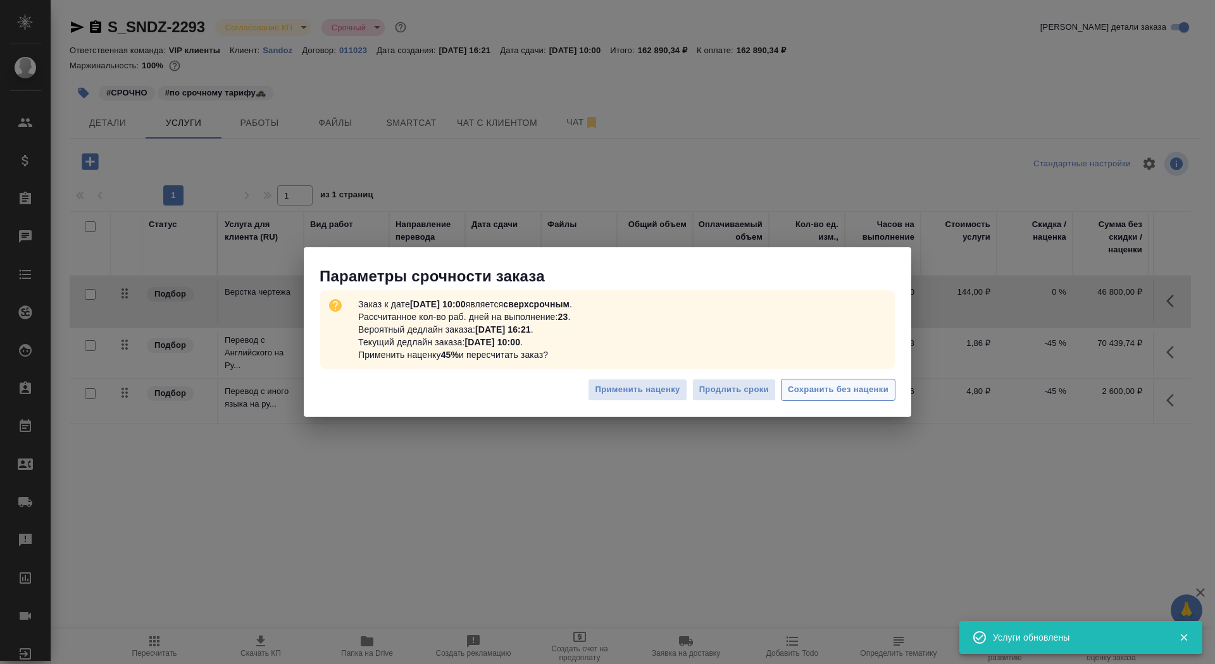
click at [852, 391] on span "Сохранить без наценки" at bounding box center [838, 390] width 101 height 15
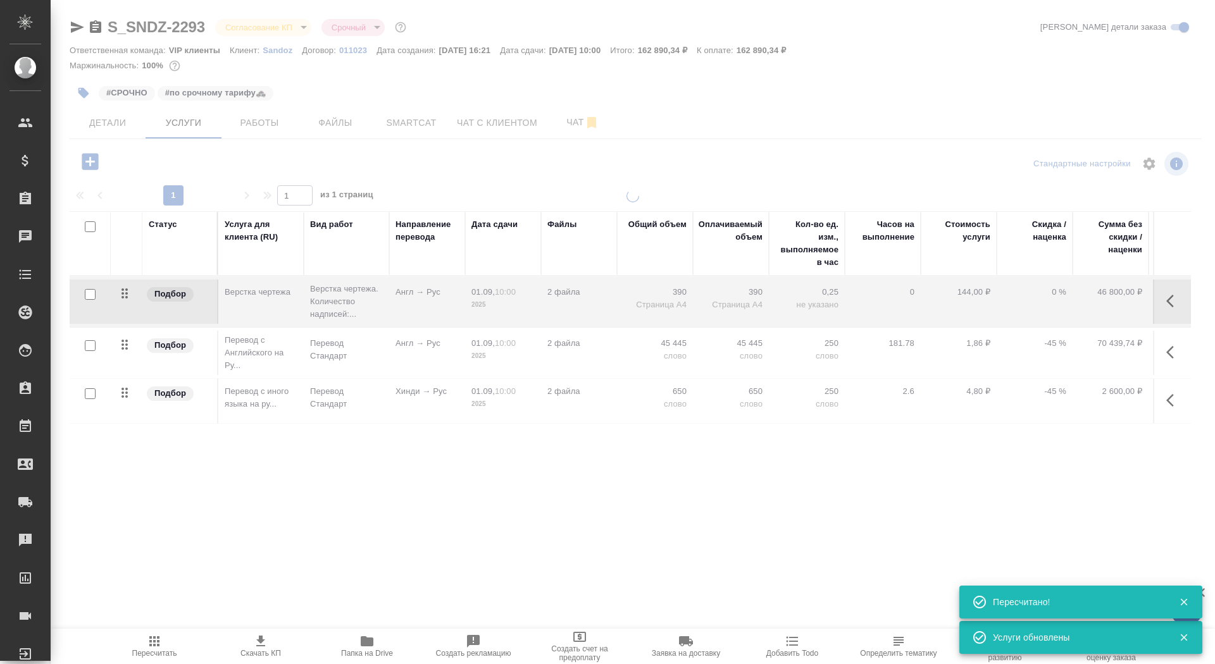
click at [272, 652] on span "Скачать КП" at bounding box center [260, 653] width 40 height 9
